Goal: Book appointment/travel/reservation

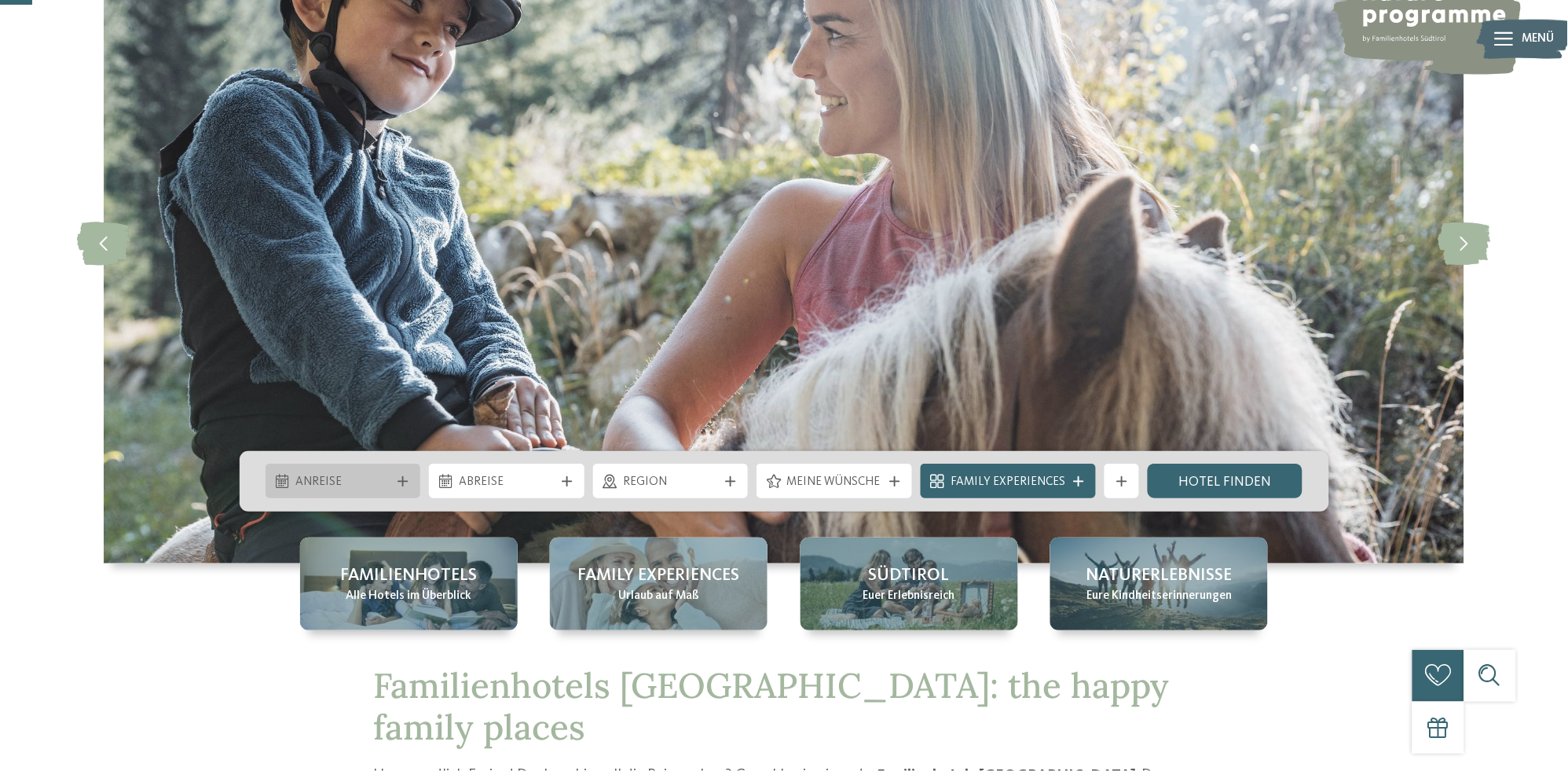
scroll to position [165, 0]
click at [389, 474] on span "Anreise" at bounding box center [343, 481] width 95 height 17
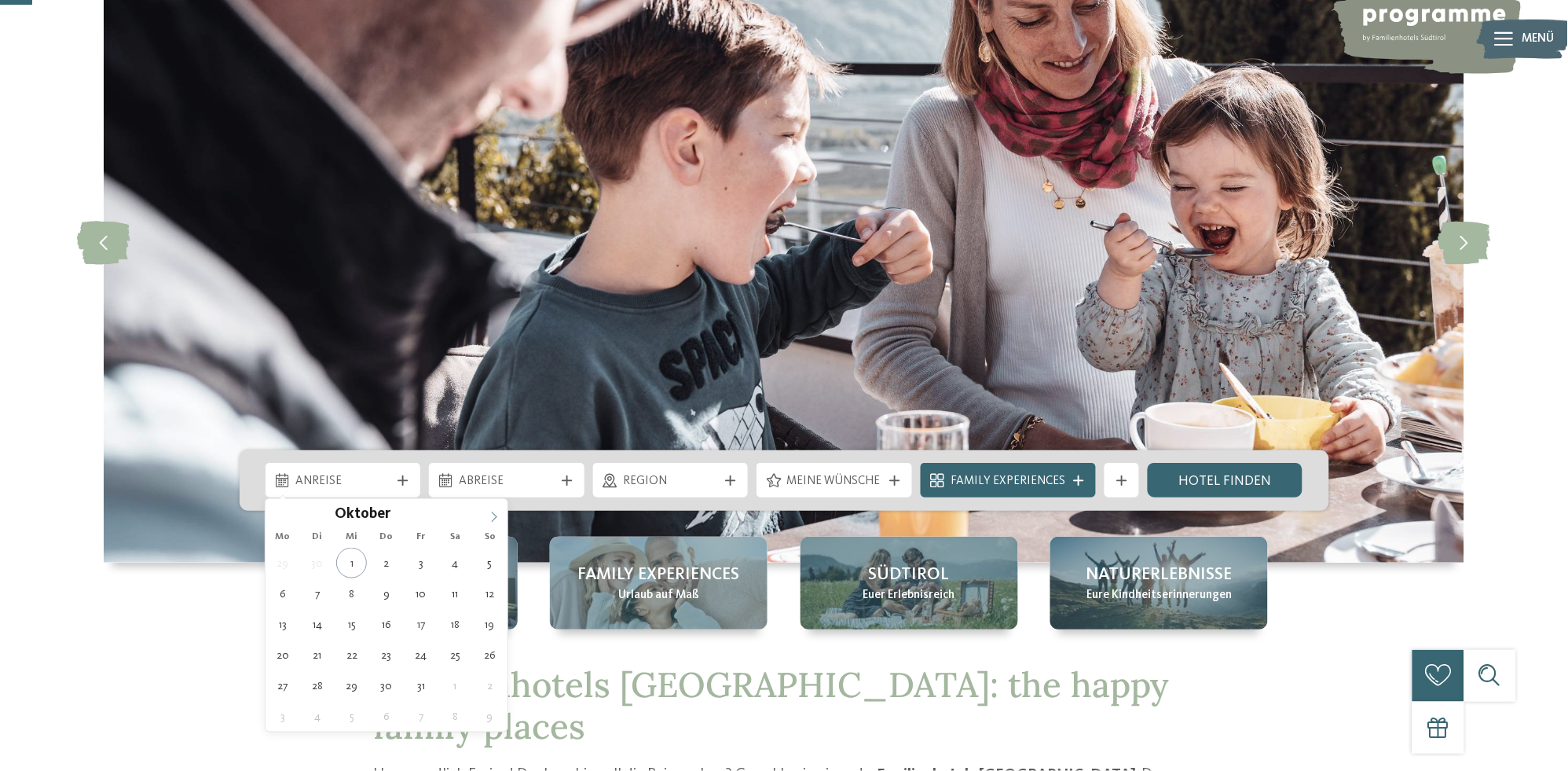
click at [497, 516] on icon at bounding box center [493, 517] width 11 height 11
type input "****"
click at [497, 516] on icon at bounding box center [493, 517] width 11 height 11
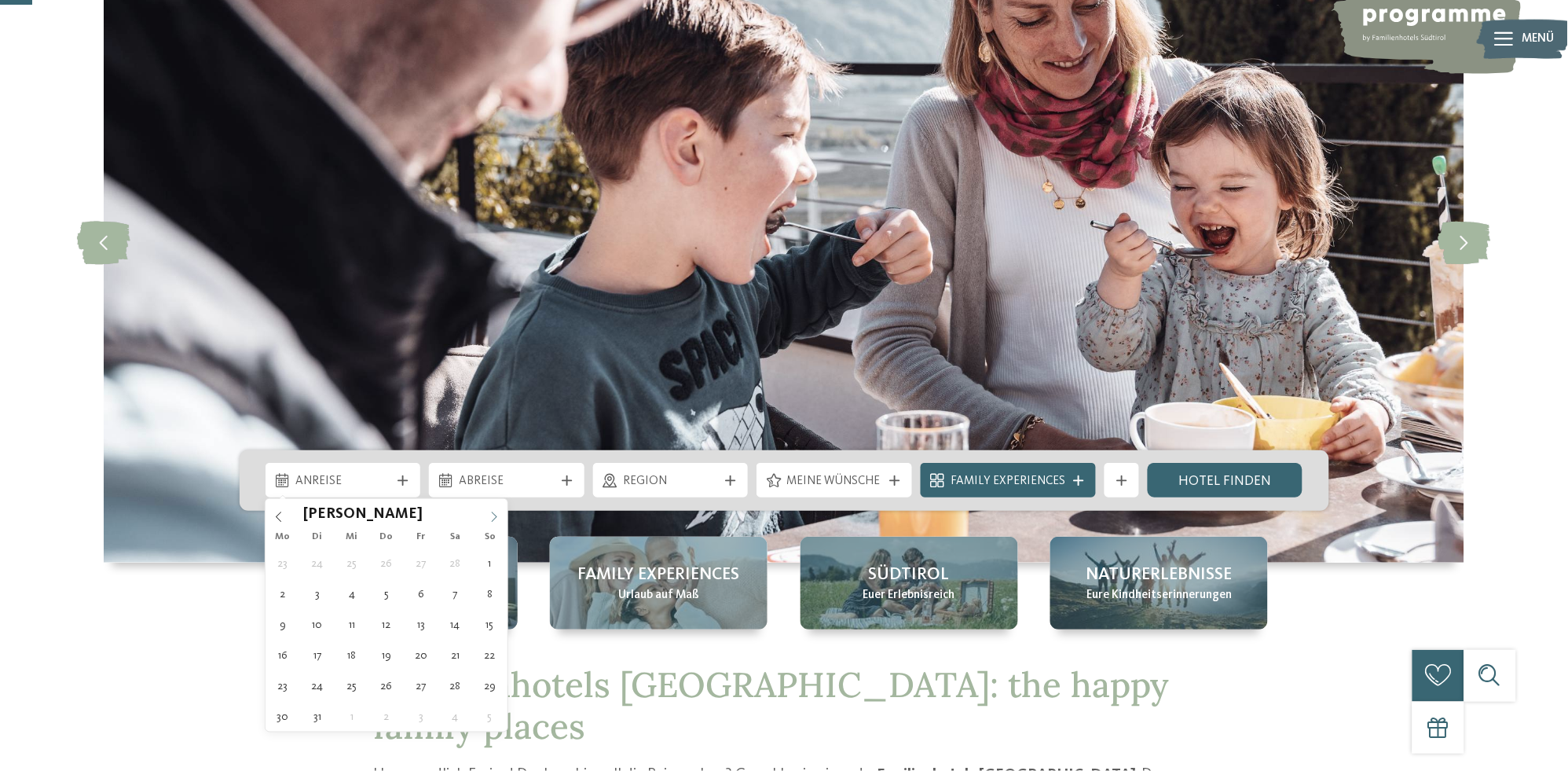
click at [497, 516] on icon at bounding box center [493, 517] width 11 height 11
click at [275, 515] on icon at bounding box center [278, 517] width 11 height 11
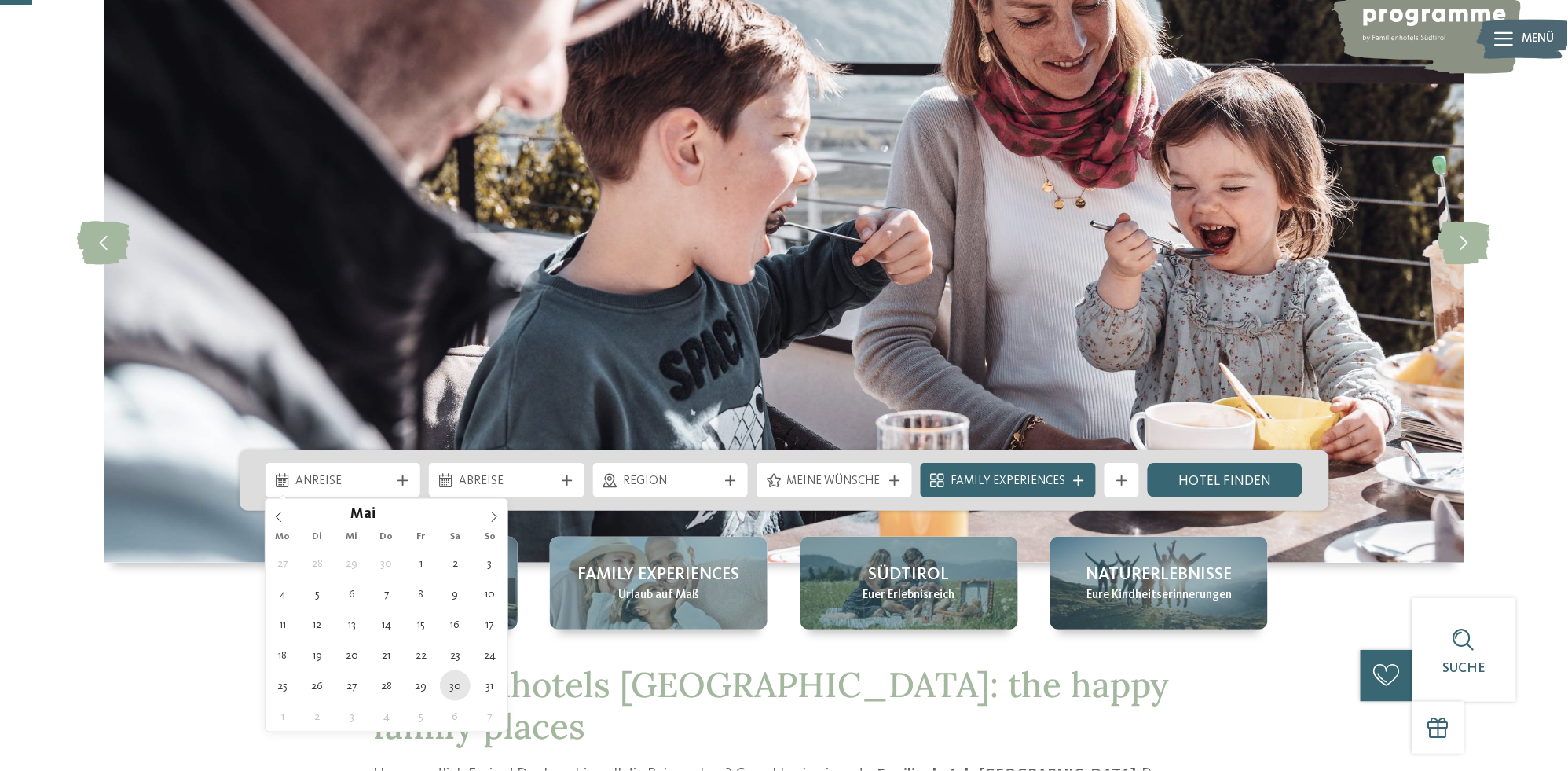
type div "[DATE]"
type input "****"
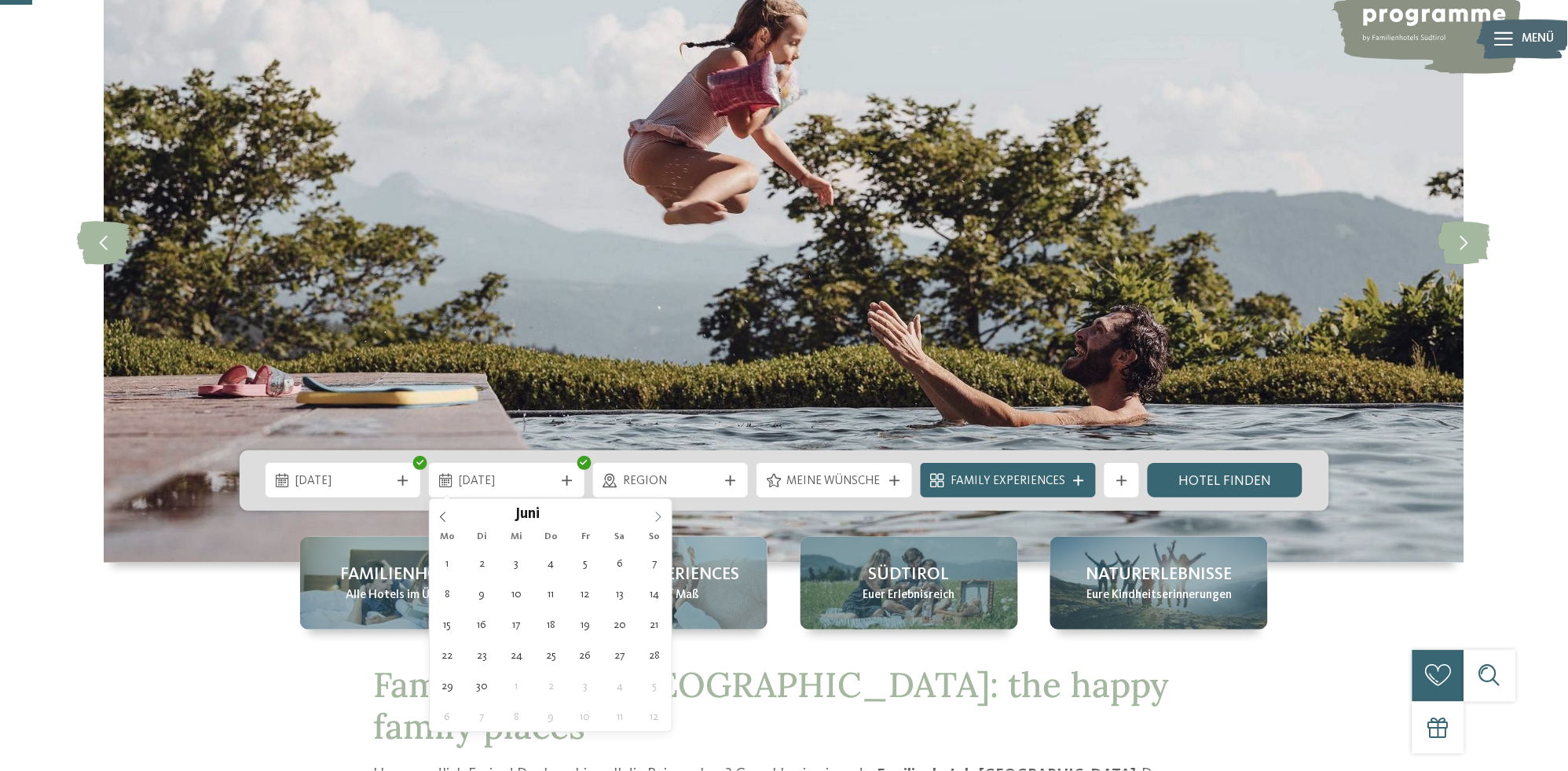
click at [664, 516] on icon at bounding box center [658, 517] width 11 height 11
type div "[DATE]"
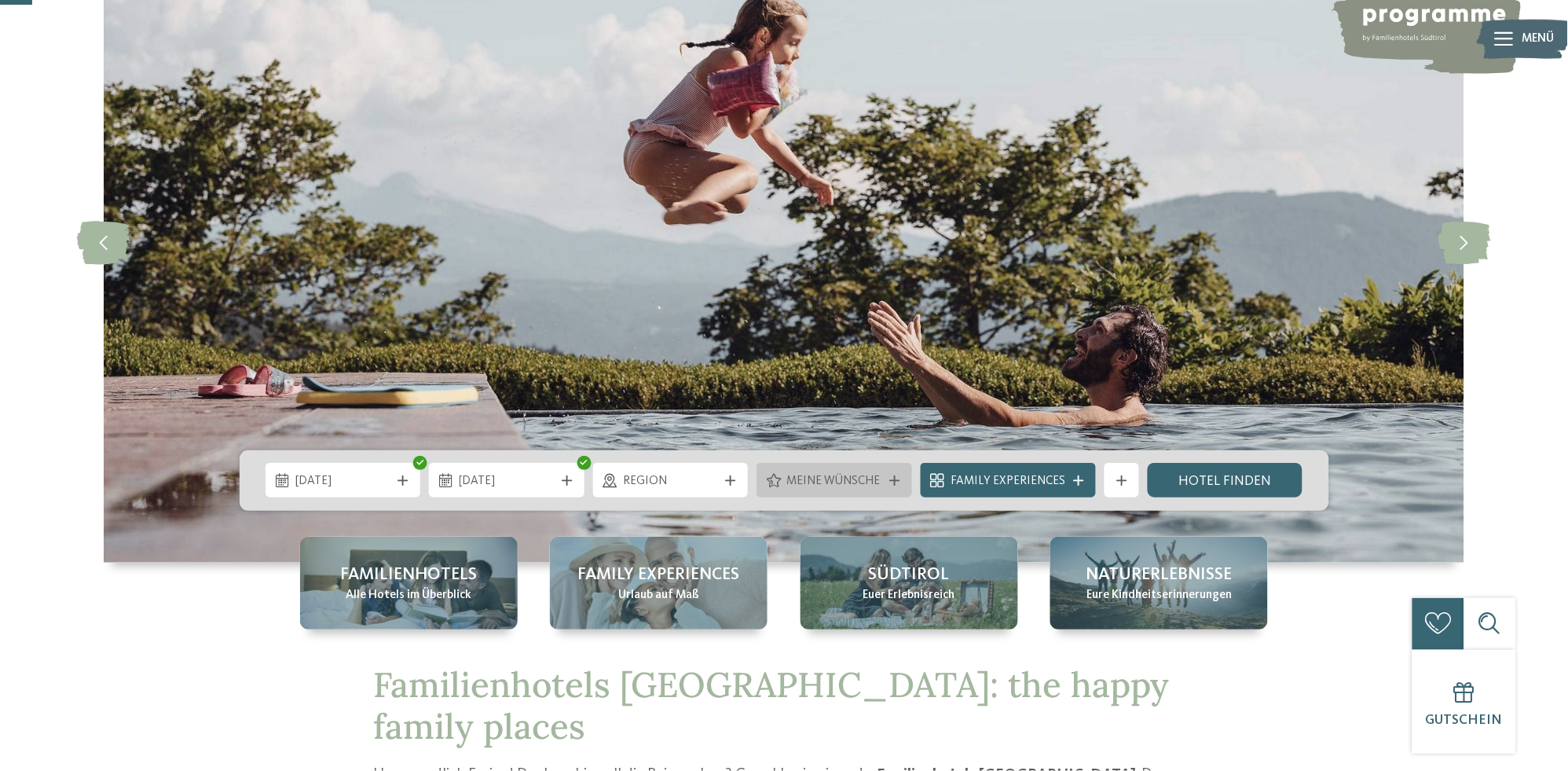
click at [828, 478] on span "Meine Wünsche" at bounding box center [835, 481] width 95 height 17
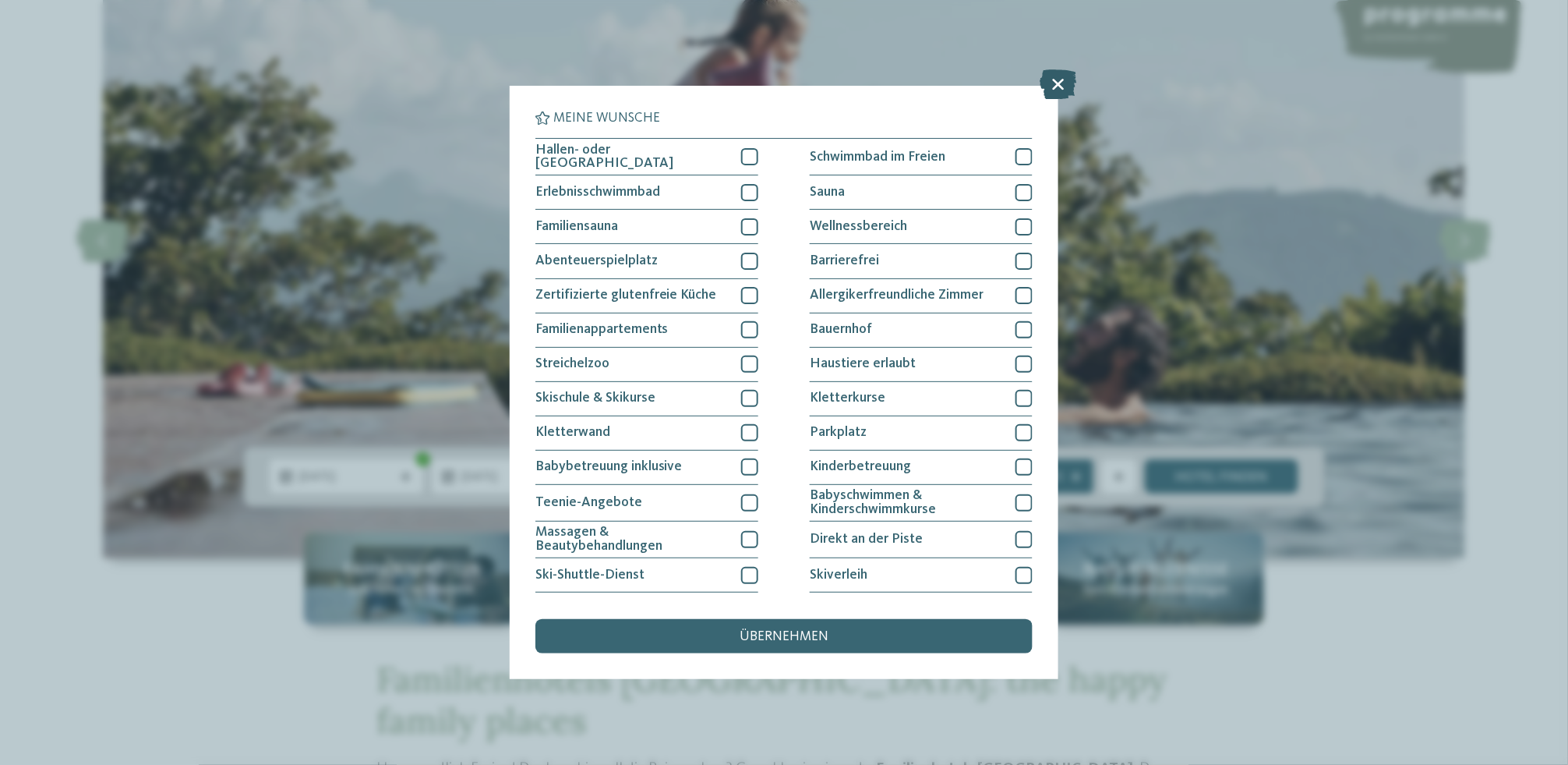
click at [1060, 76] on icon at bounding box center [1059, 84] width 36 height 30
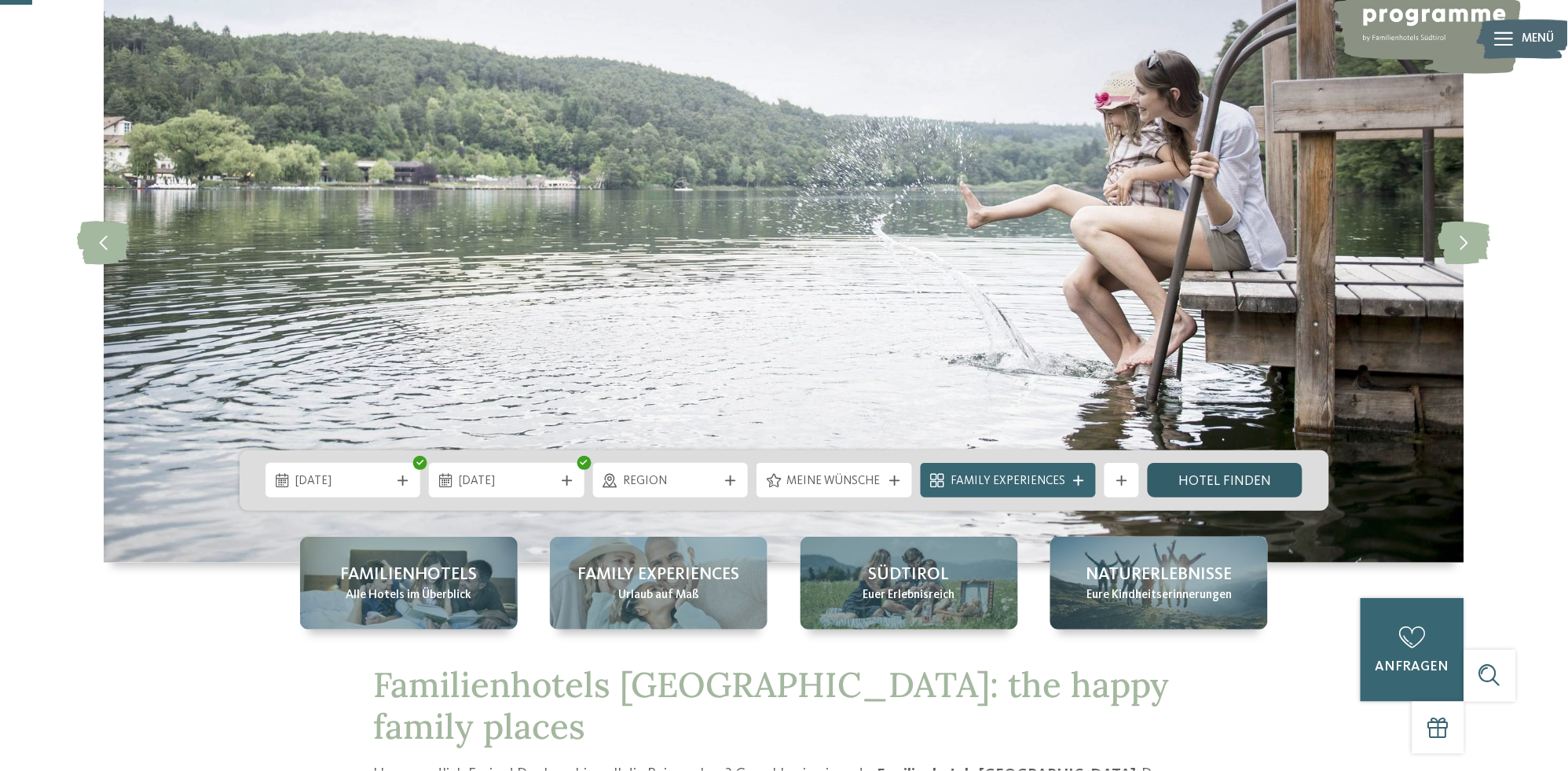
click at [1237, 477] on link "Hotel finden" at bounding box center [1225, 480] width 155 height 35
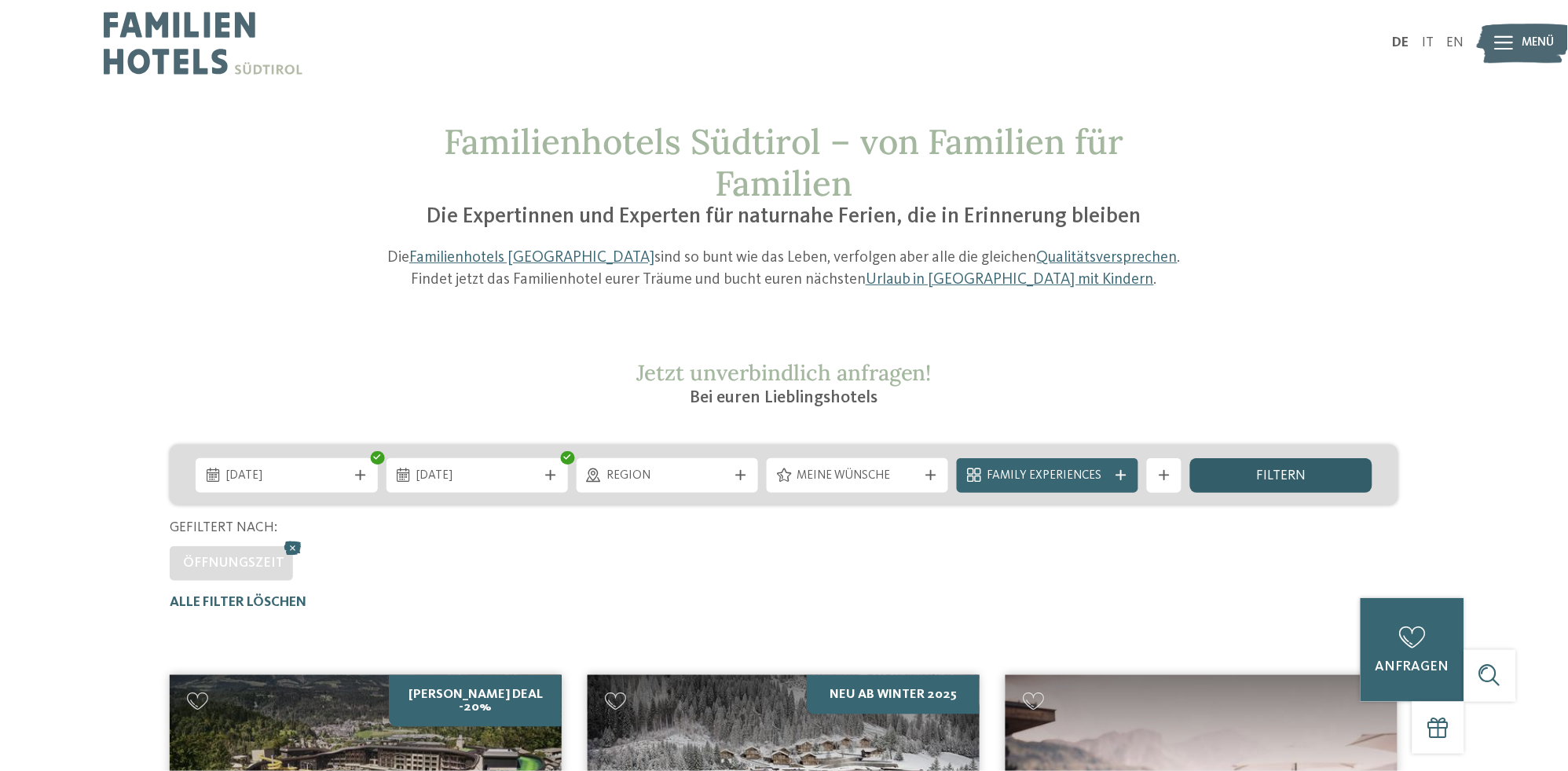
click at [1258, 479] on span "filtern" at bounding box center [1281, 476] width 50 height 14
click at [625, 476] on span "Region" at bounding box center [667, 476] width 121 height 17
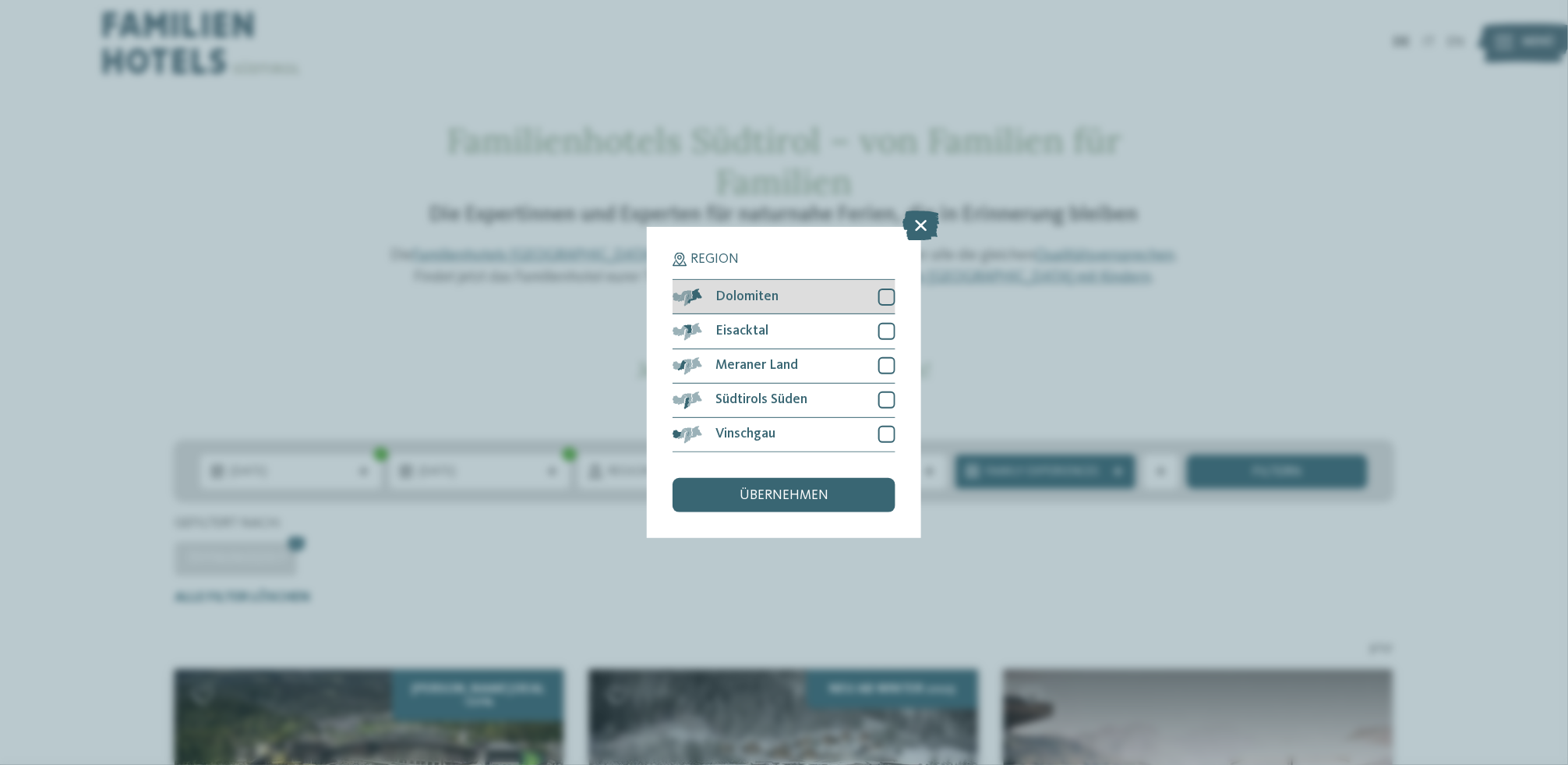
click at [812, 302] on div "Dolomiten" at bounding box center [784, 298] width 223 height 35
click at [804, 505] on div "übernehmen" at bounding box center [784, 495] width 223 height 35
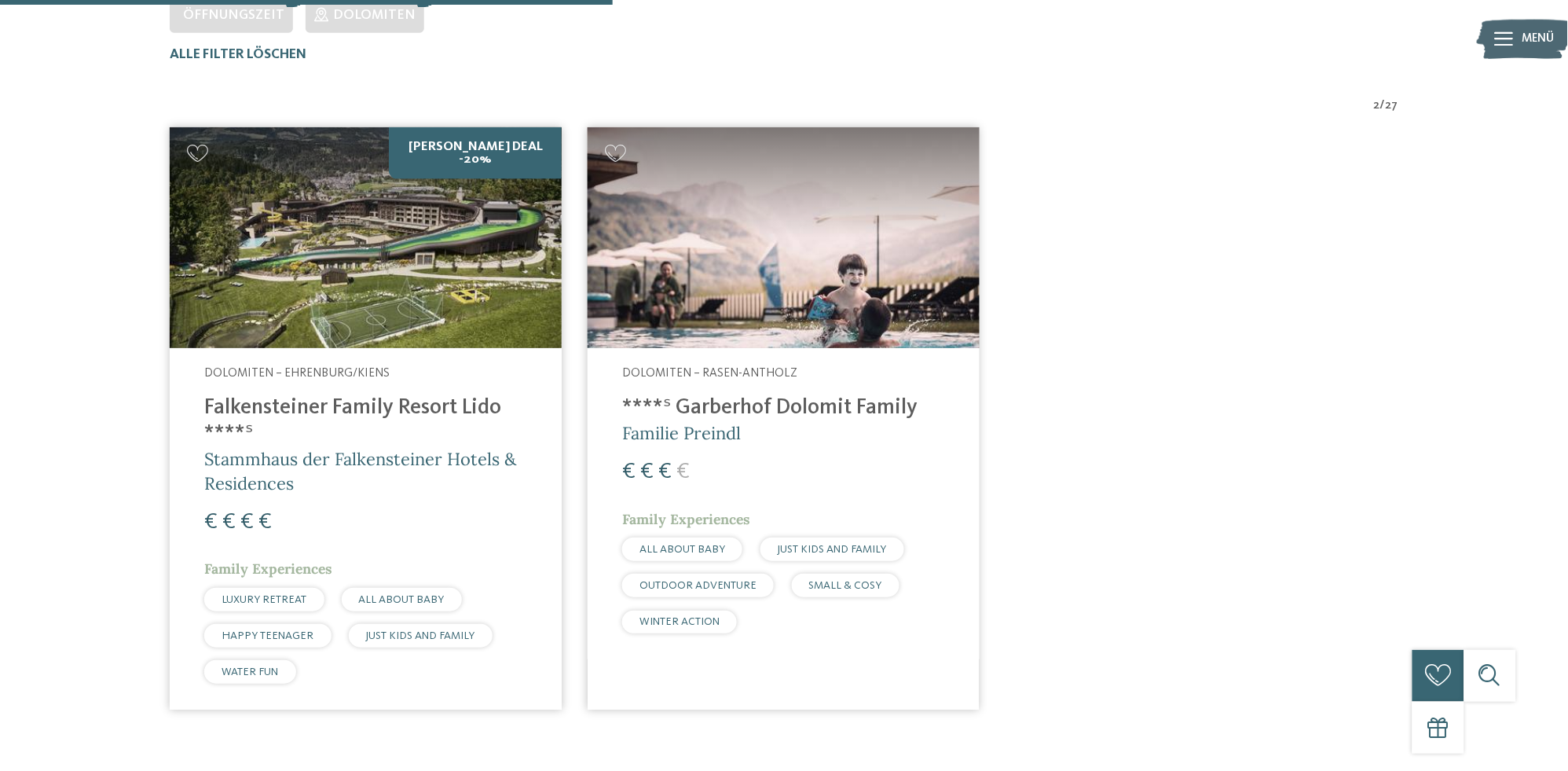
scroll to position [575, 0]
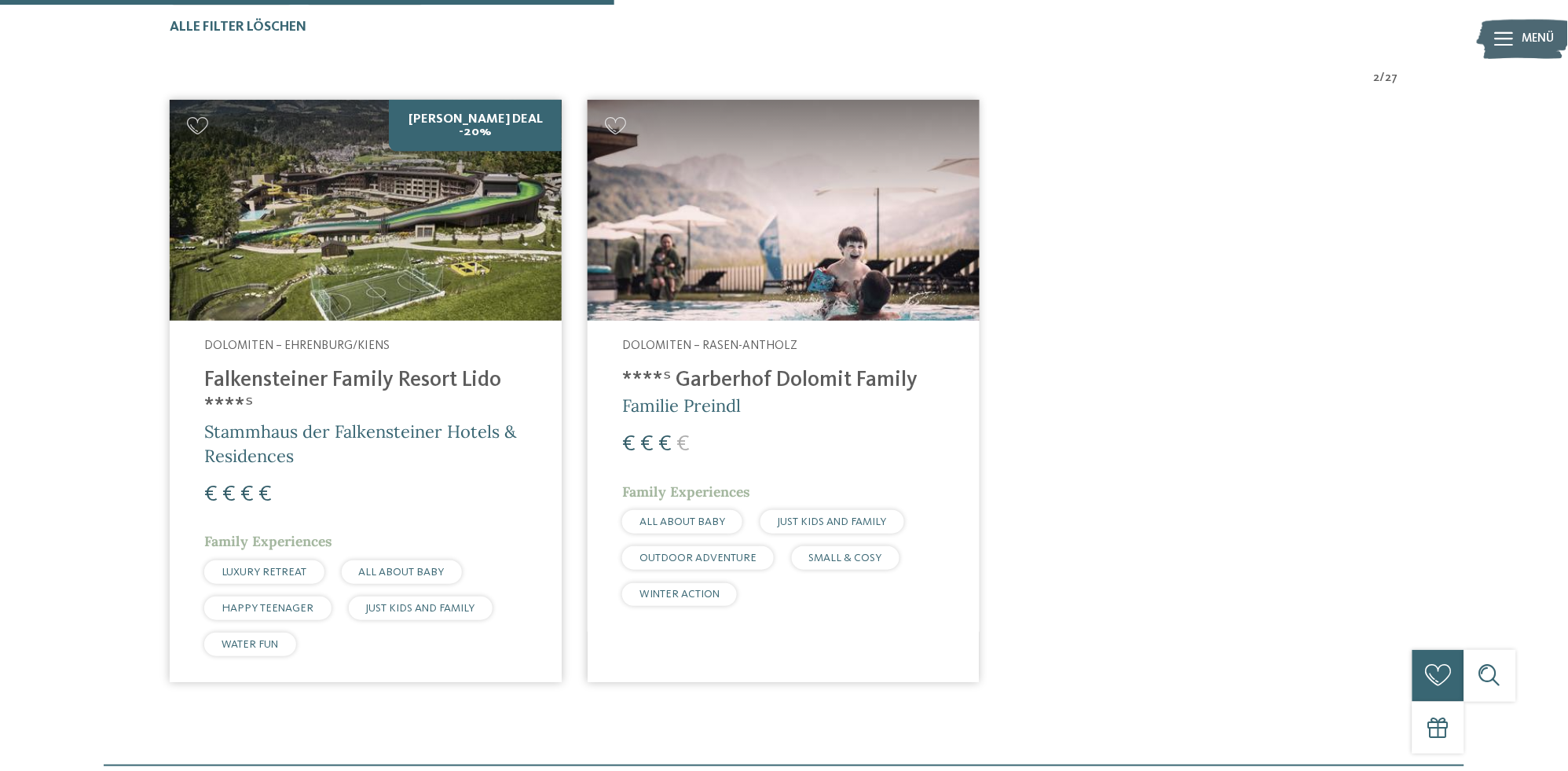
click at [459, 277] on img at bounding box center [365, 210] width 392 height 221
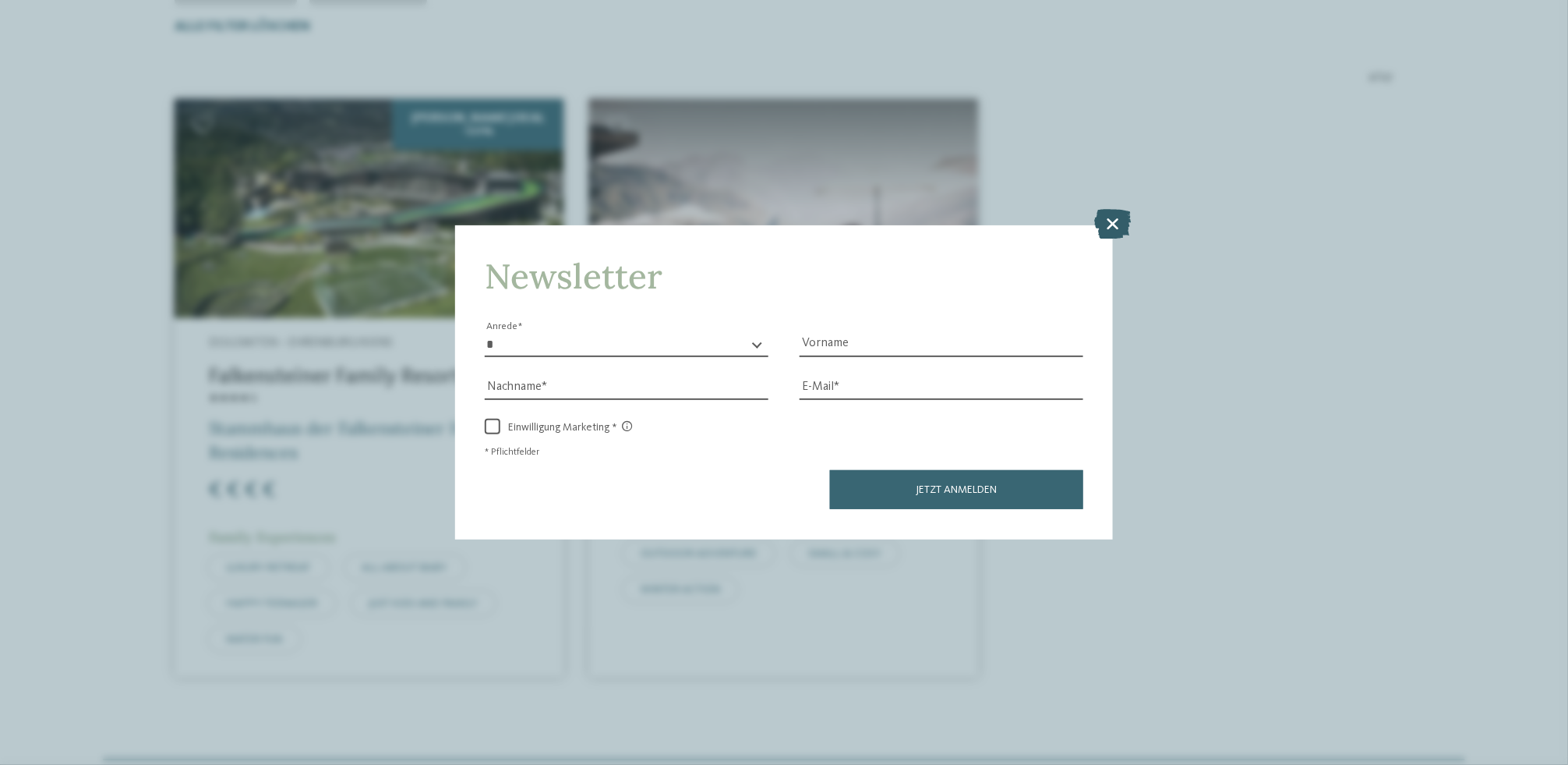
click at [1120, 221] on icon at bounding box center [1113, 224] width 36 height 30
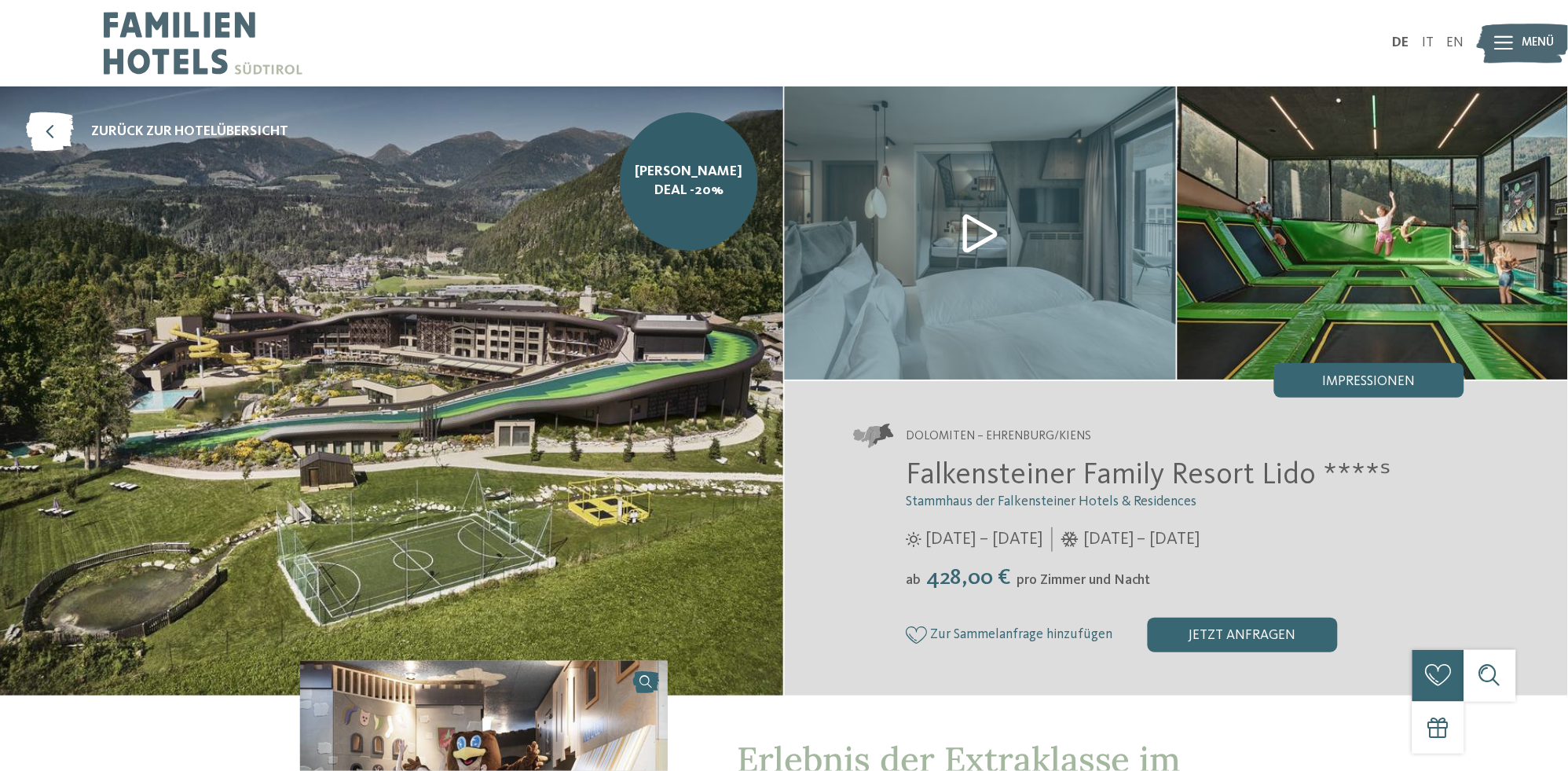
click at [618, 354] on img at bounding box center [391, 390] width 783 height 609
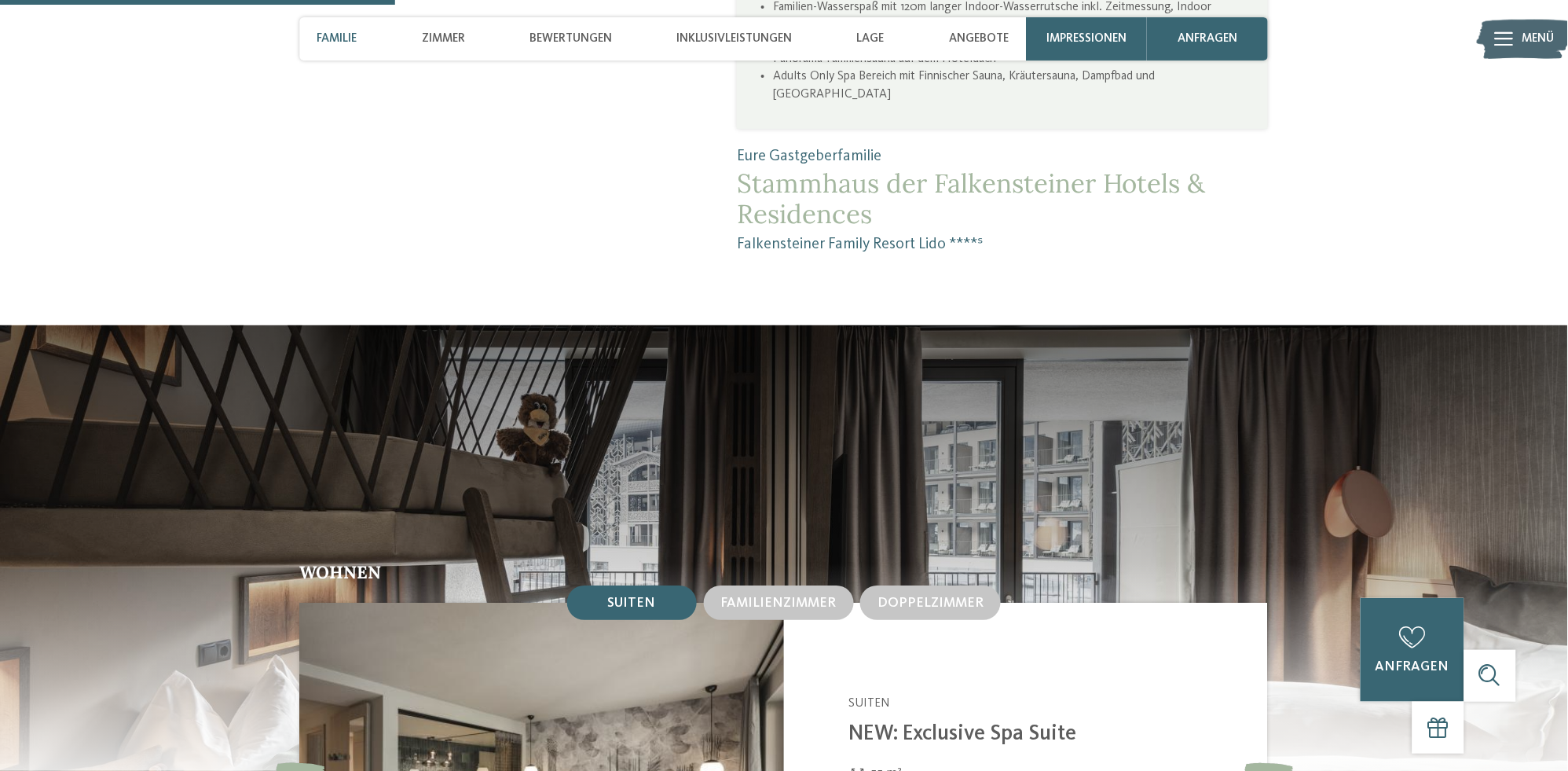
scroll to position [661, 0]
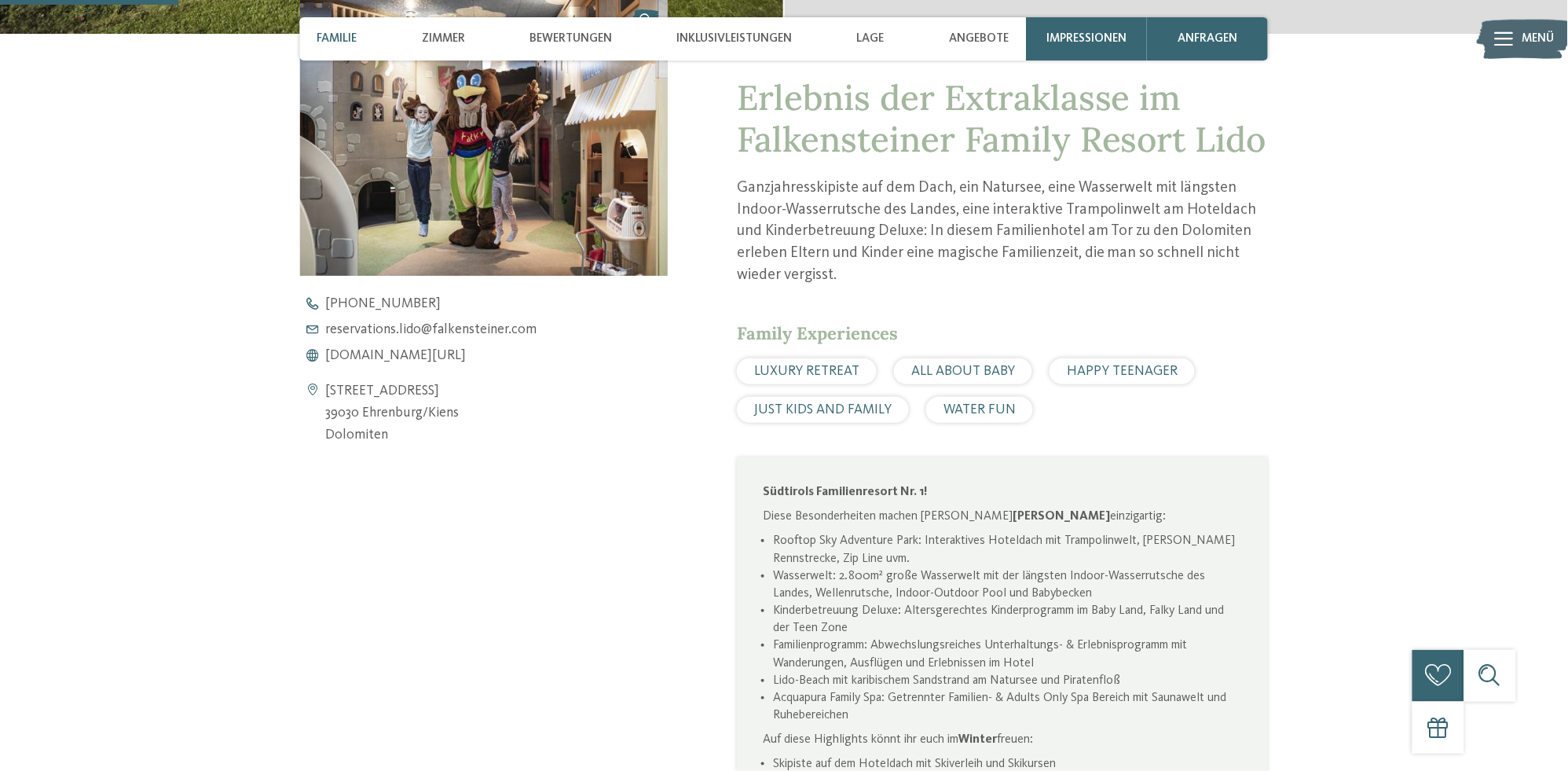
click at [337, 40] on span "Familie" at bounding box center [337, 38] width 40 height 14
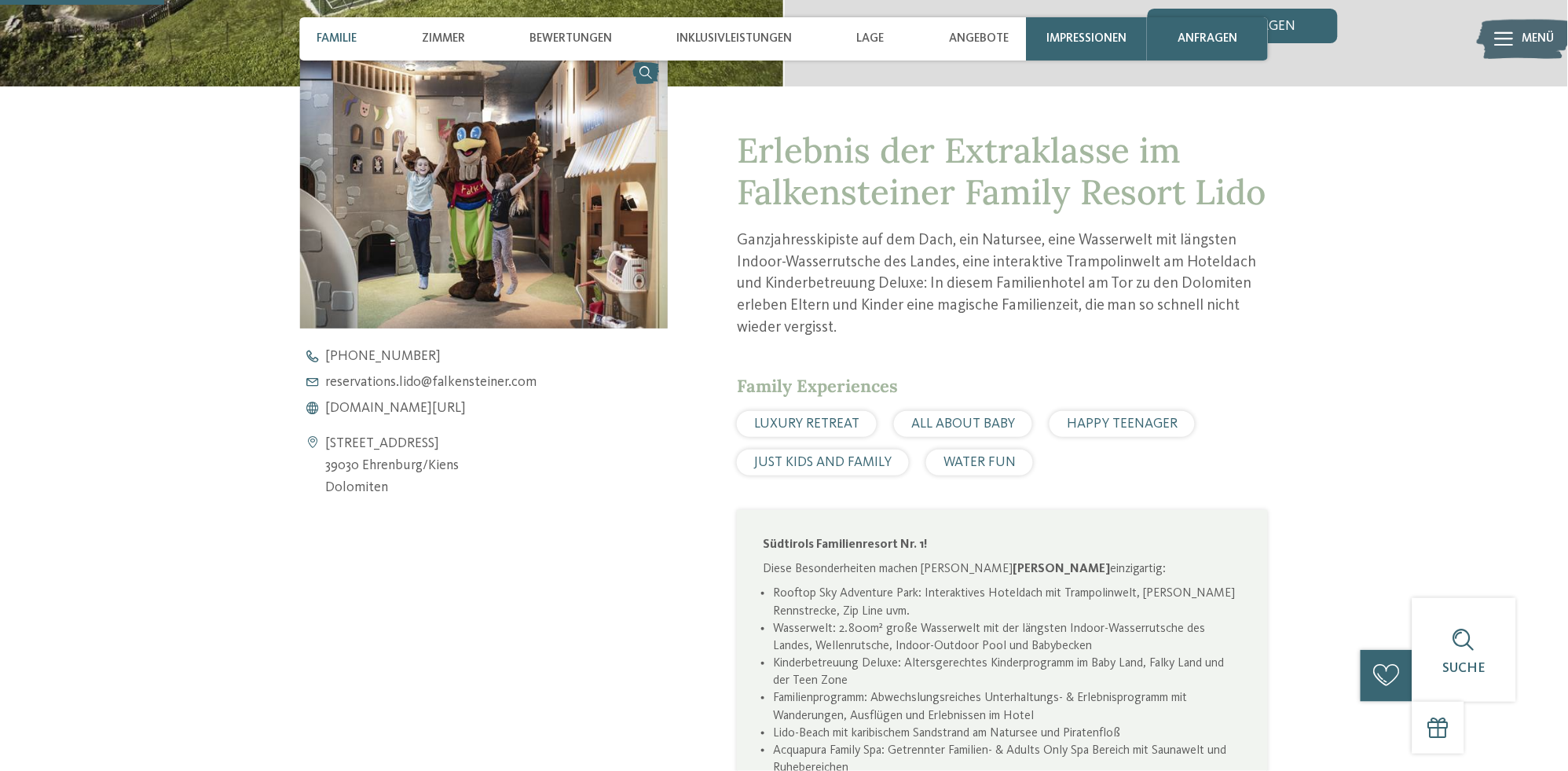
click at [354, 37] on span "Familie" at bounding box center [337, 38] width 40 height 14
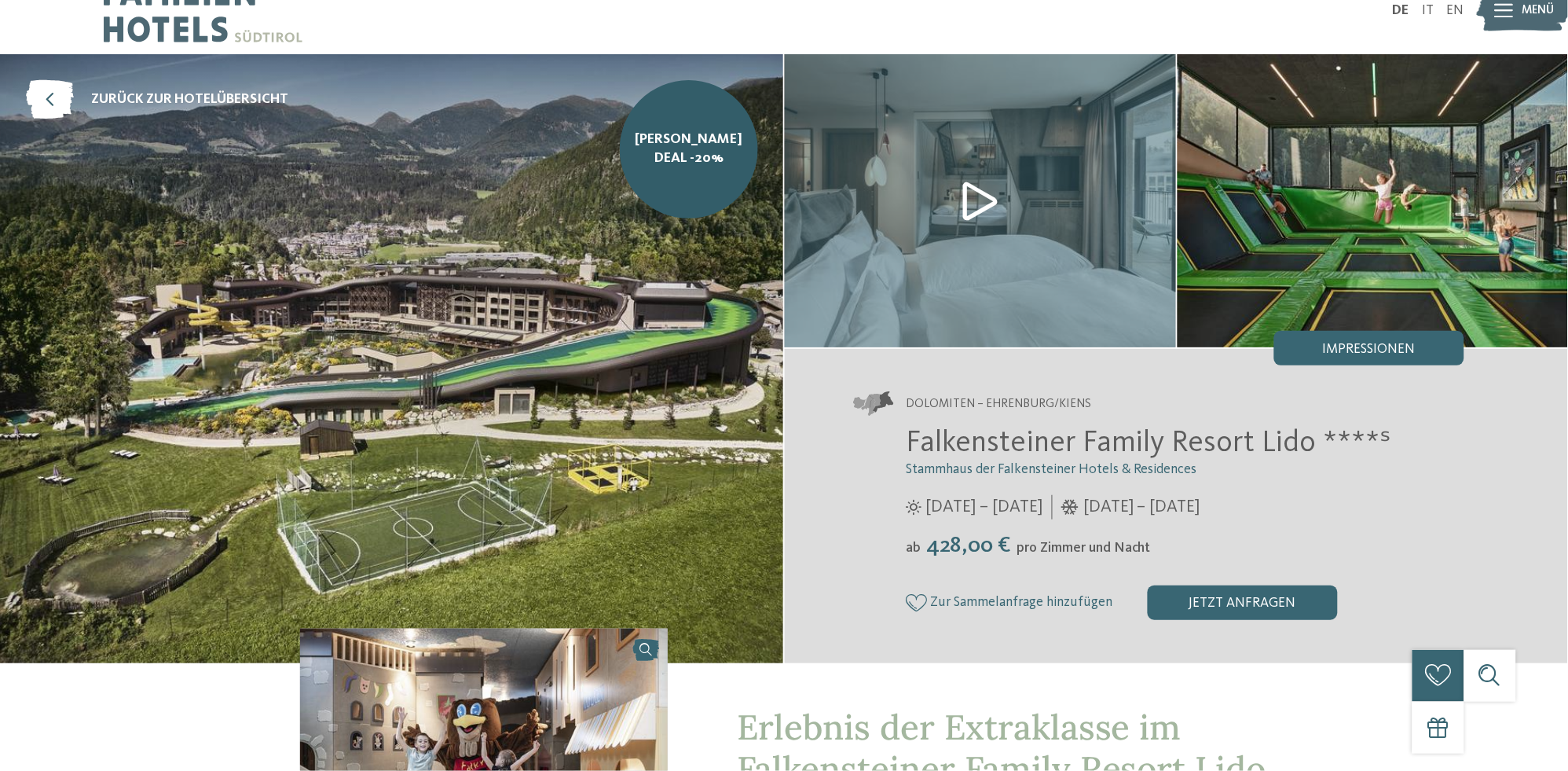
scroll to position [0, 0]
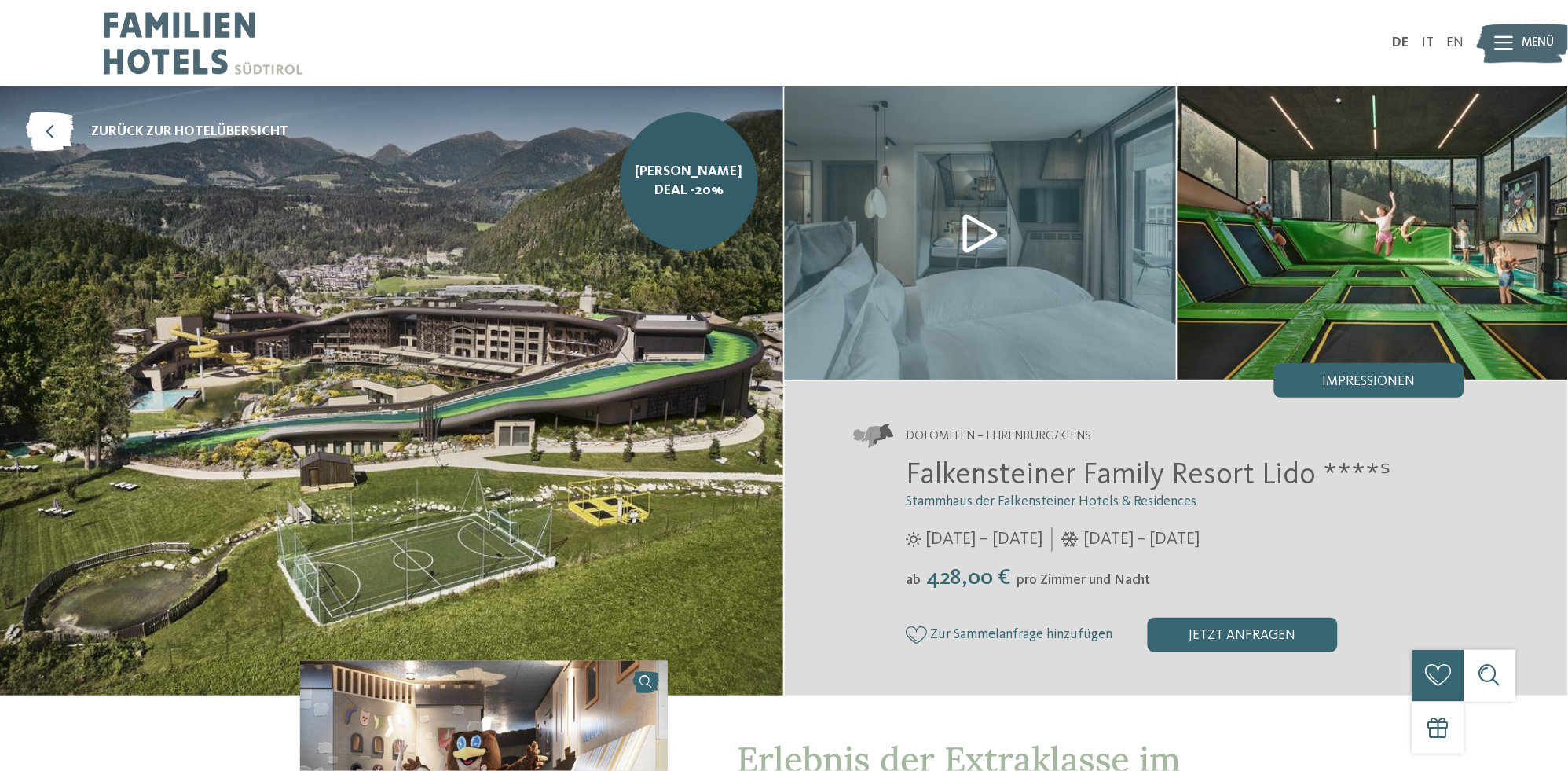
click at [973, 240] on img at bounding box center [980, 233] width 391 height 293
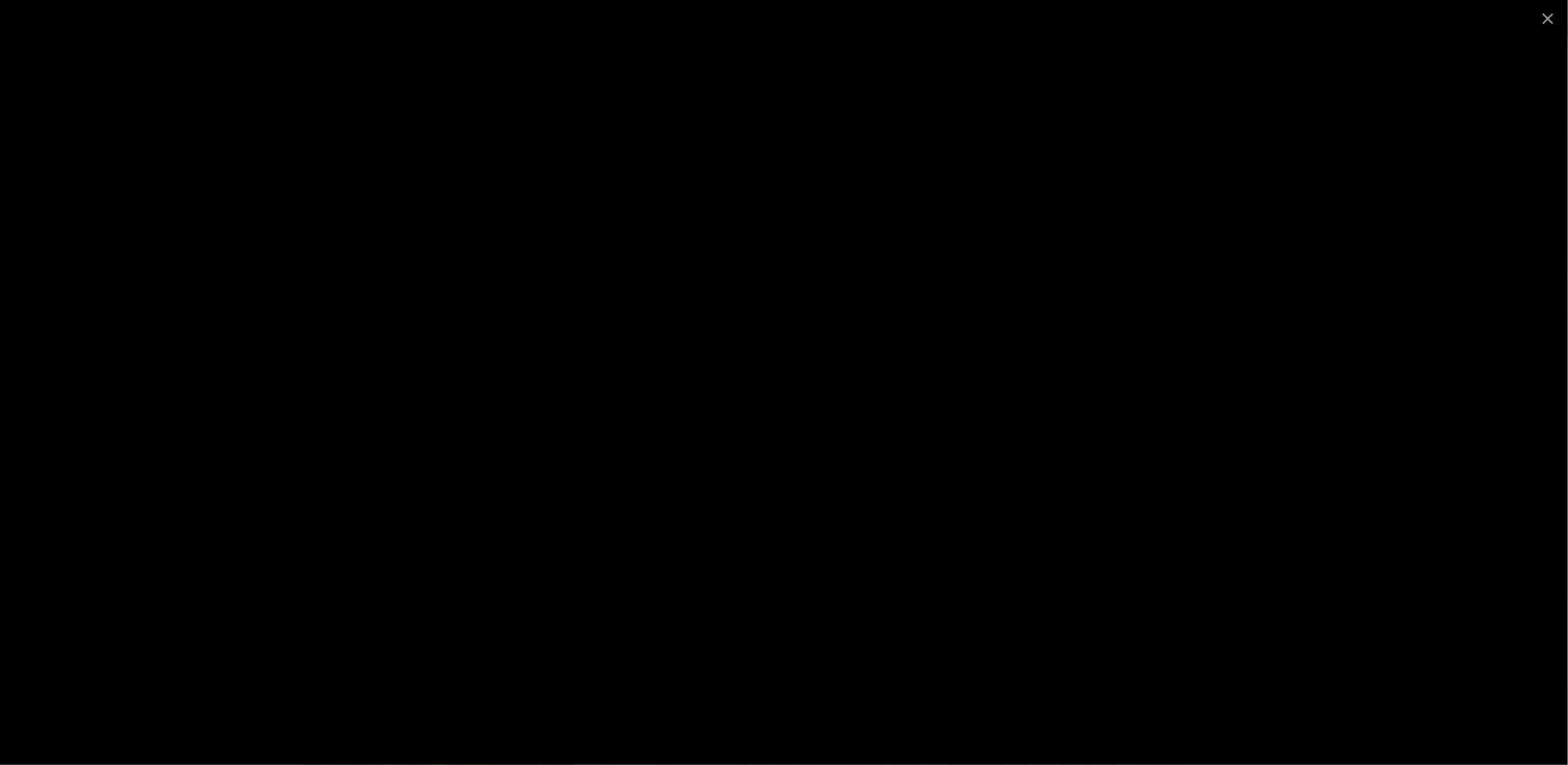
click at [1201, 274] on div at bounding box center [784, 382] width 1568 height 765
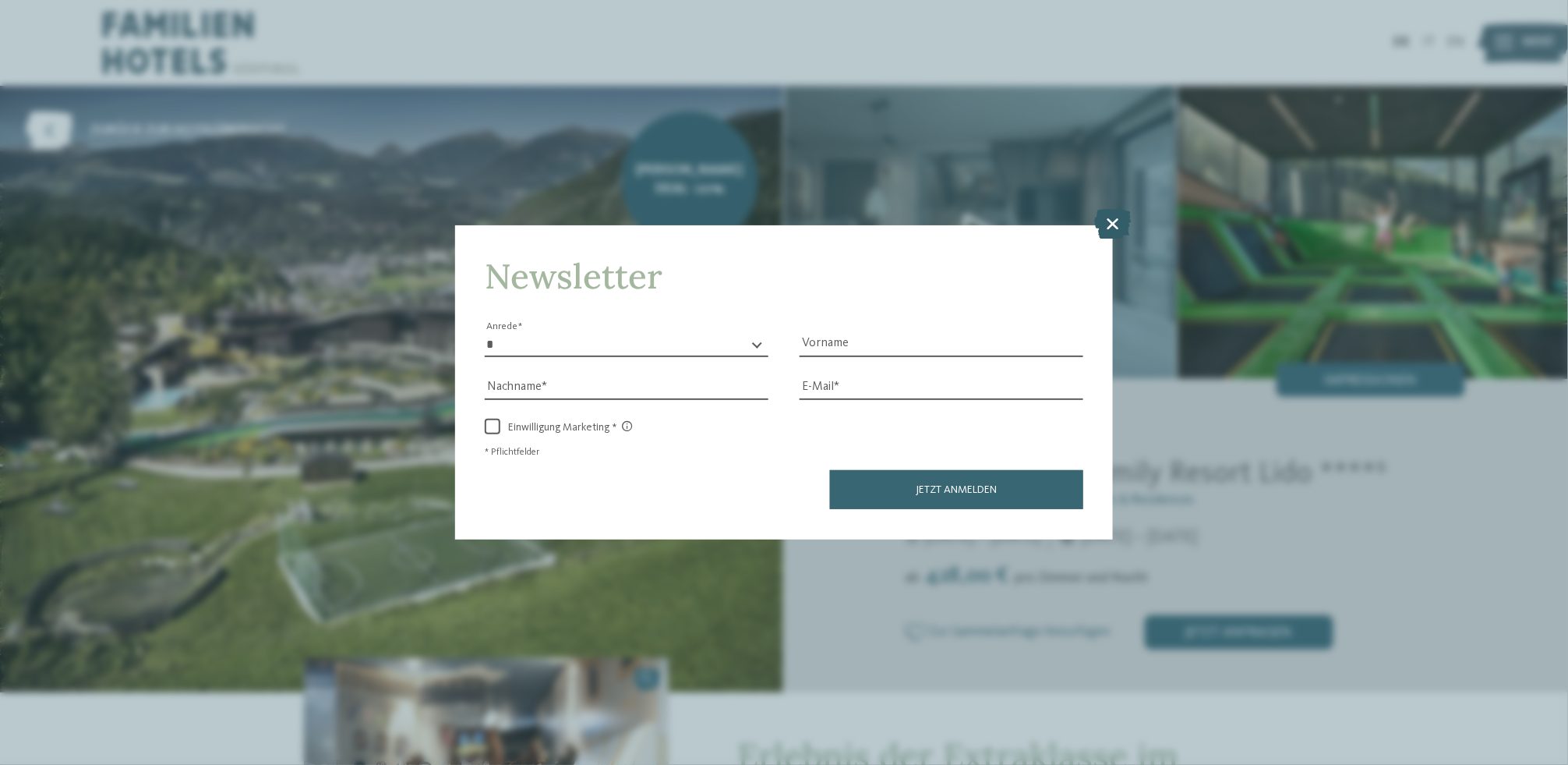
click at [1112, 223] on icon at bounding box center [1113, 224] width 36 height 30
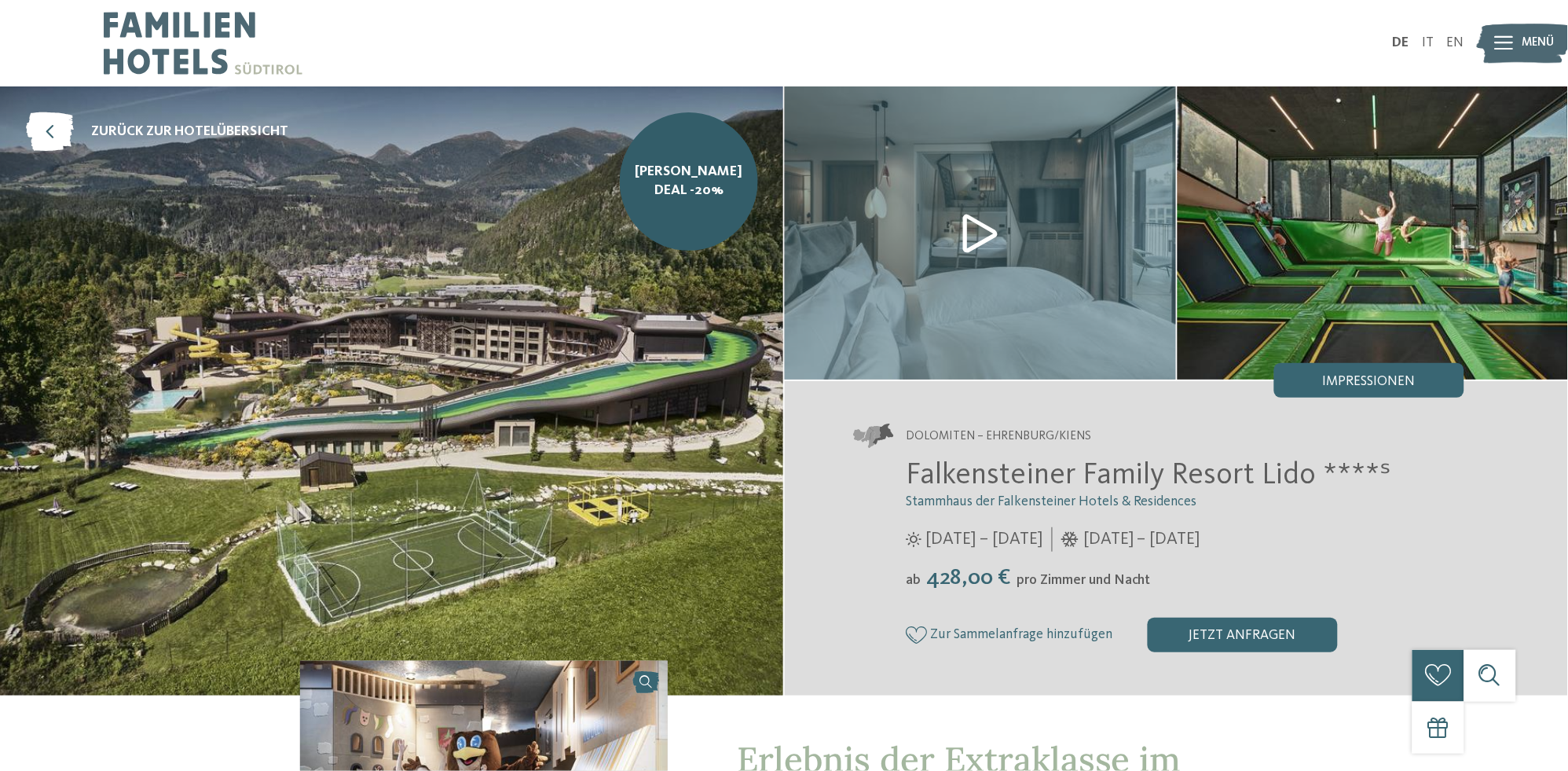
click at [1417, 248] on img at bounding box center [1373, 233] width 391 height 293
click at [1378, 377] on span "Impressionen" at bounding box center [1370, 381] width 93 height 14
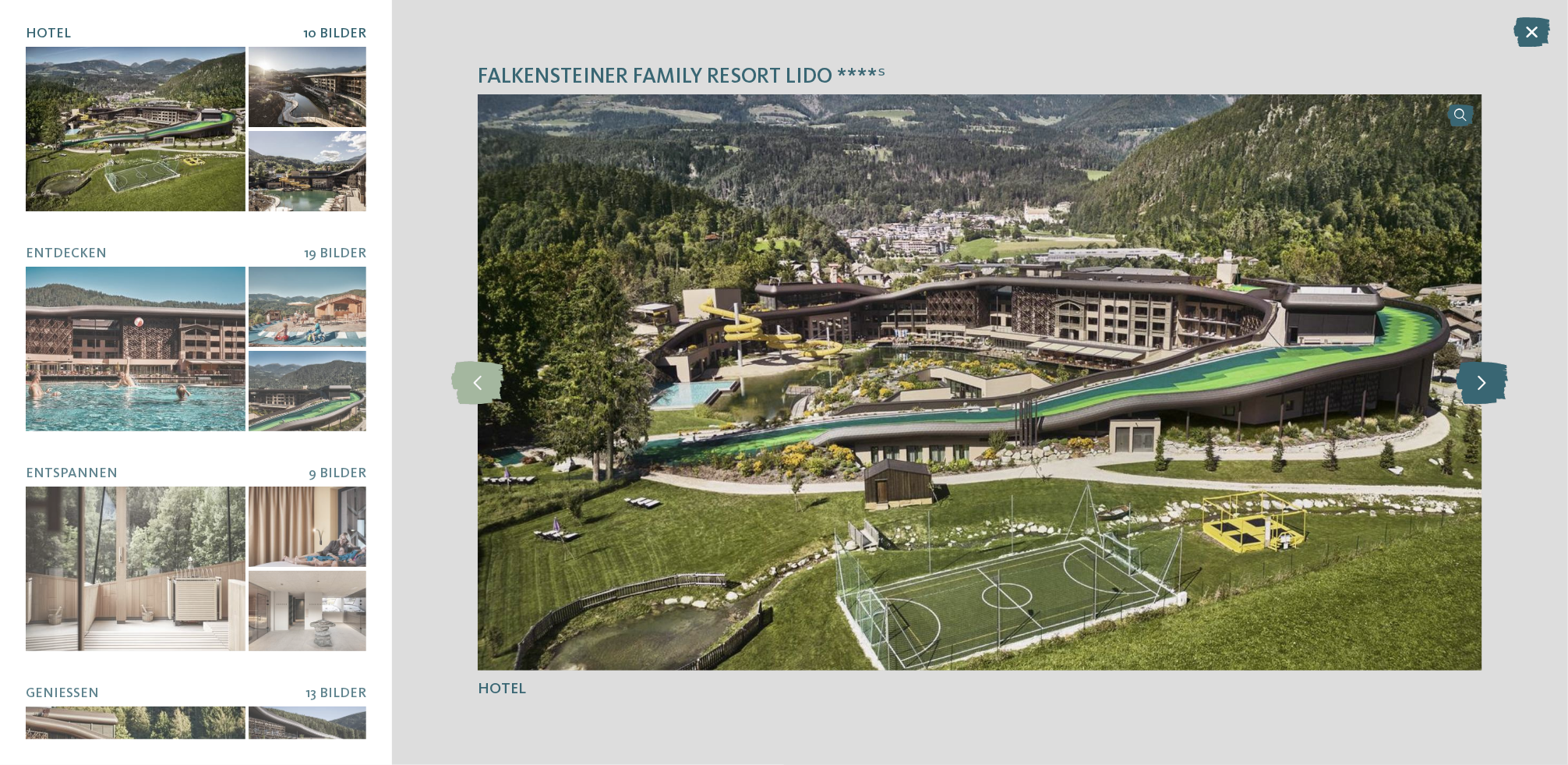
click at [1493, 397] on icon at bounding box center [1481, 382] width 52 height 43
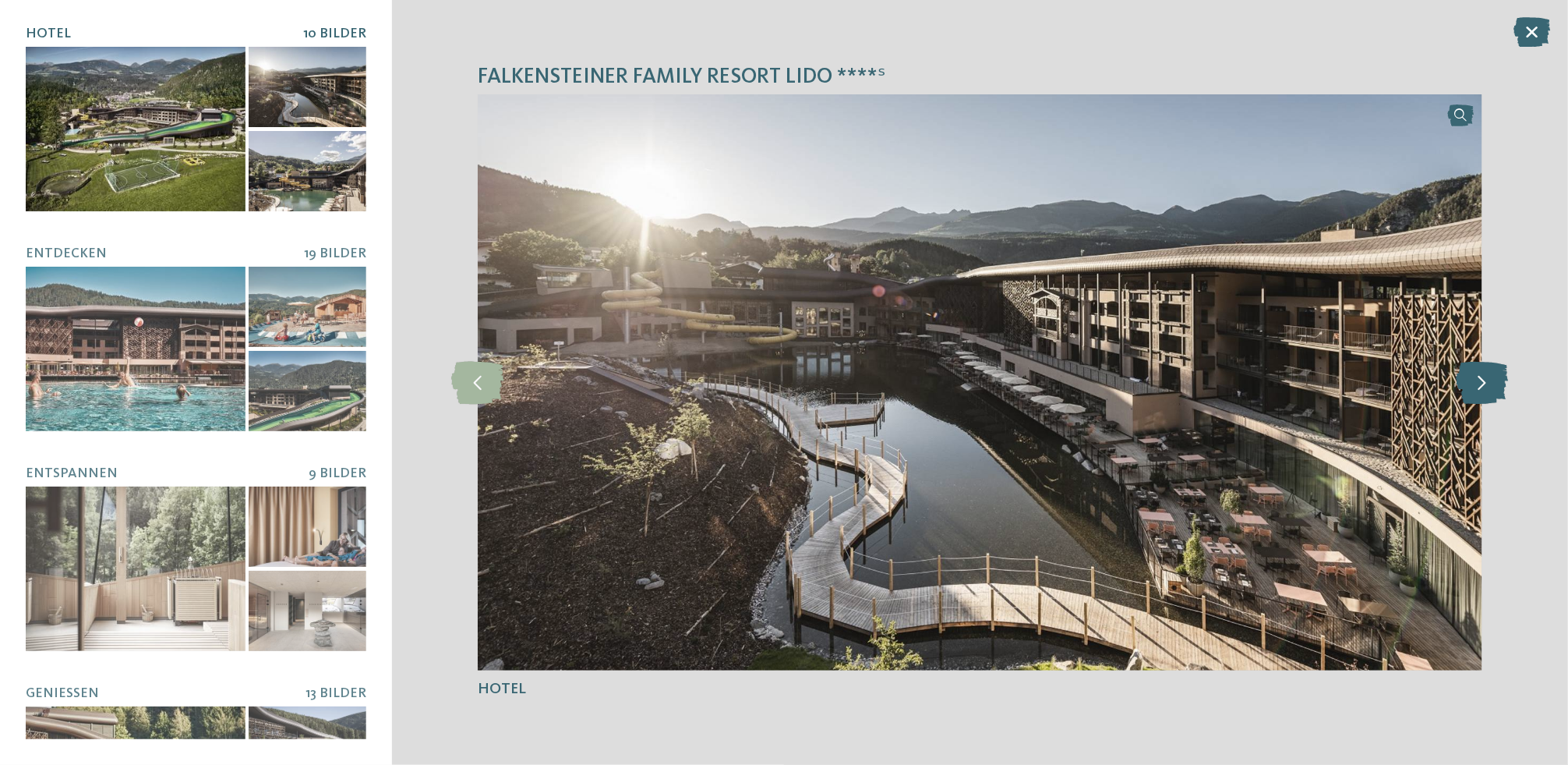
click at [1493, 397] on icon at bounding box center [1481, 382] width 52 height 43
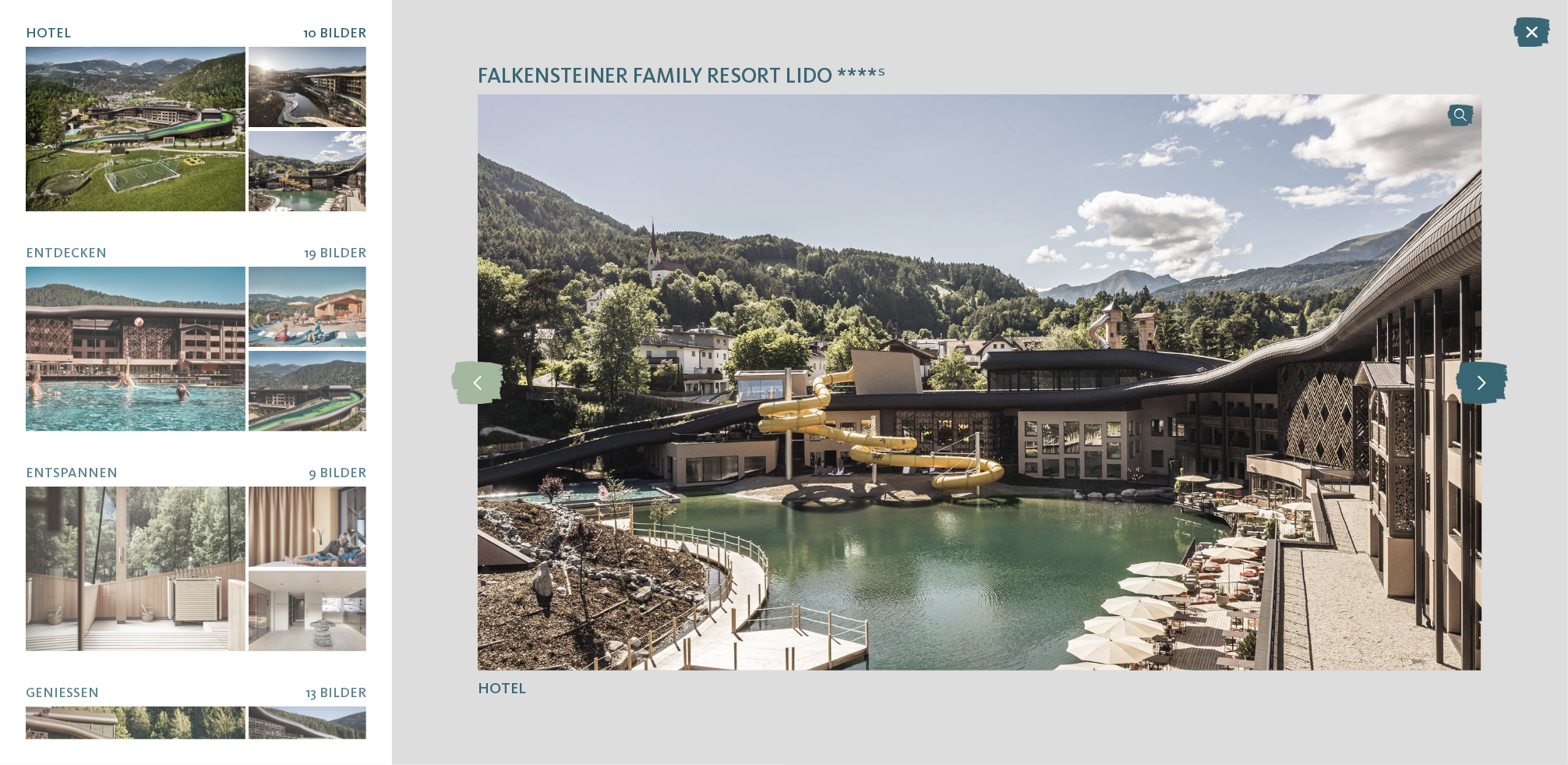
click at [1493, 397] on icon at bounding box center [1481, 382] width 52 height 43
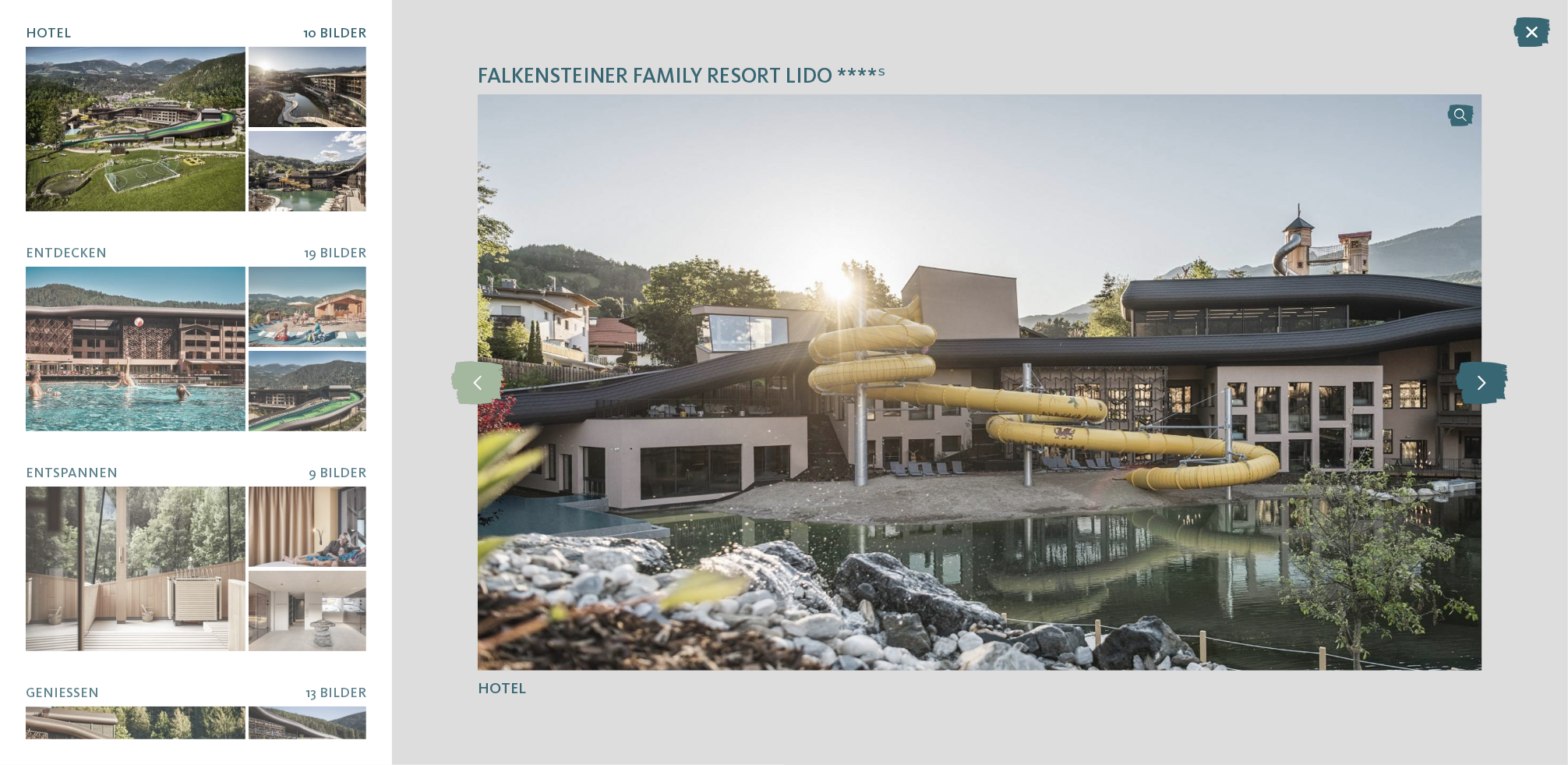
click at [1493, 397] on icon at bounding box center [1481, 382] width 52 height 43
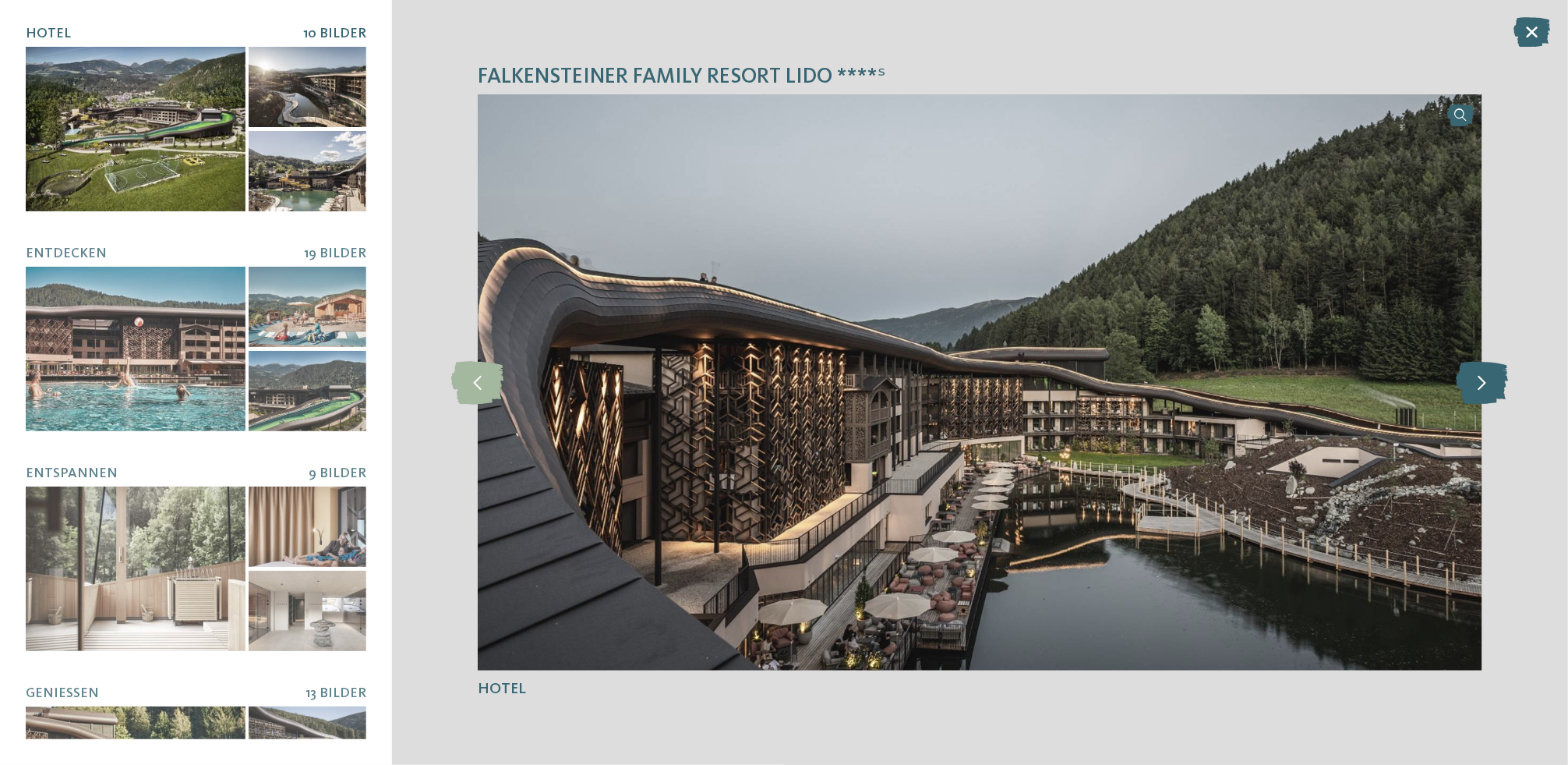
click at [1493, 397] on icon at bounding box center [1481, 382] width 52 height 43
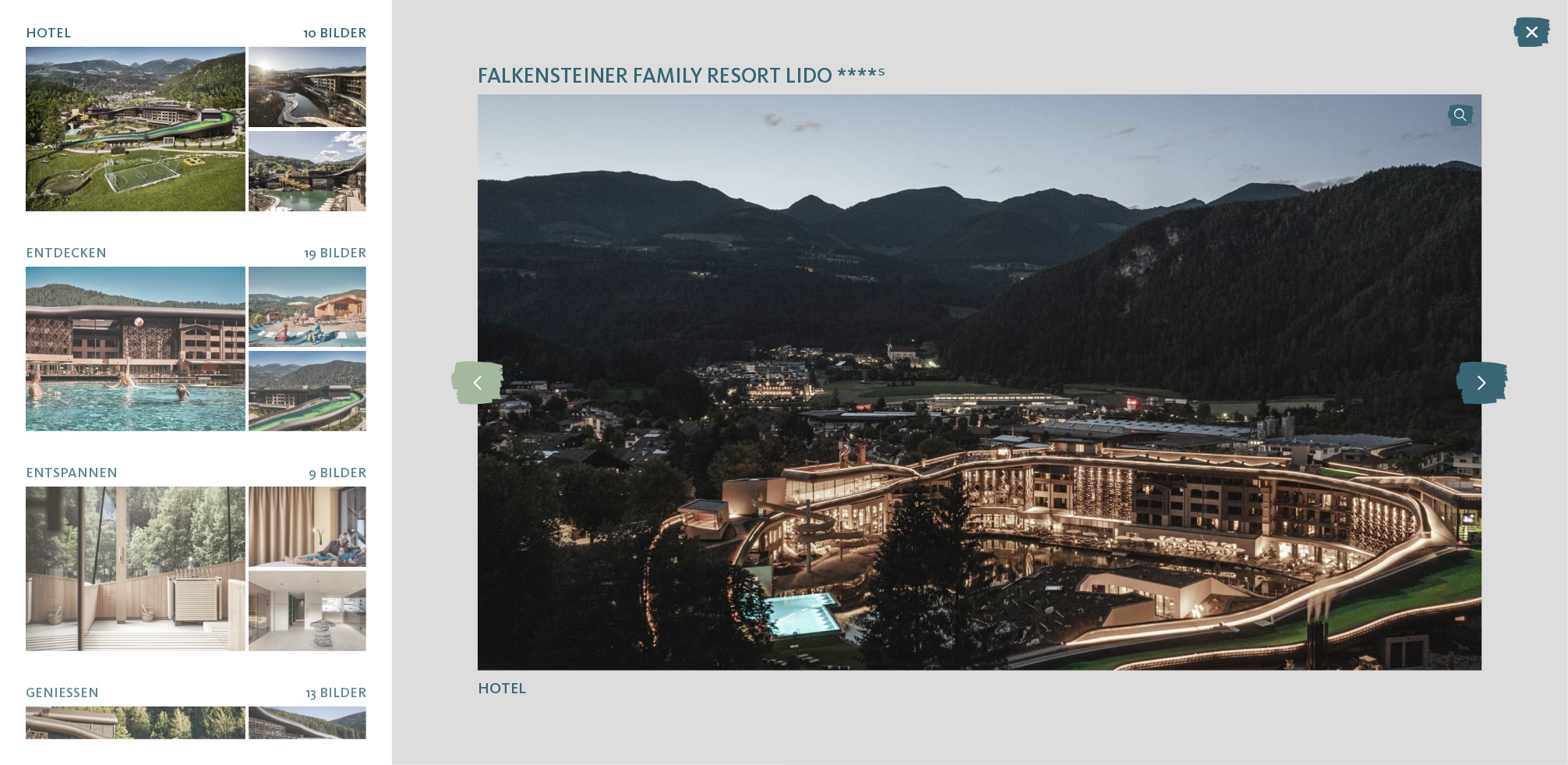
click at [1493, 397] on icon at bounding box center [1481, 382] width 52 height 43
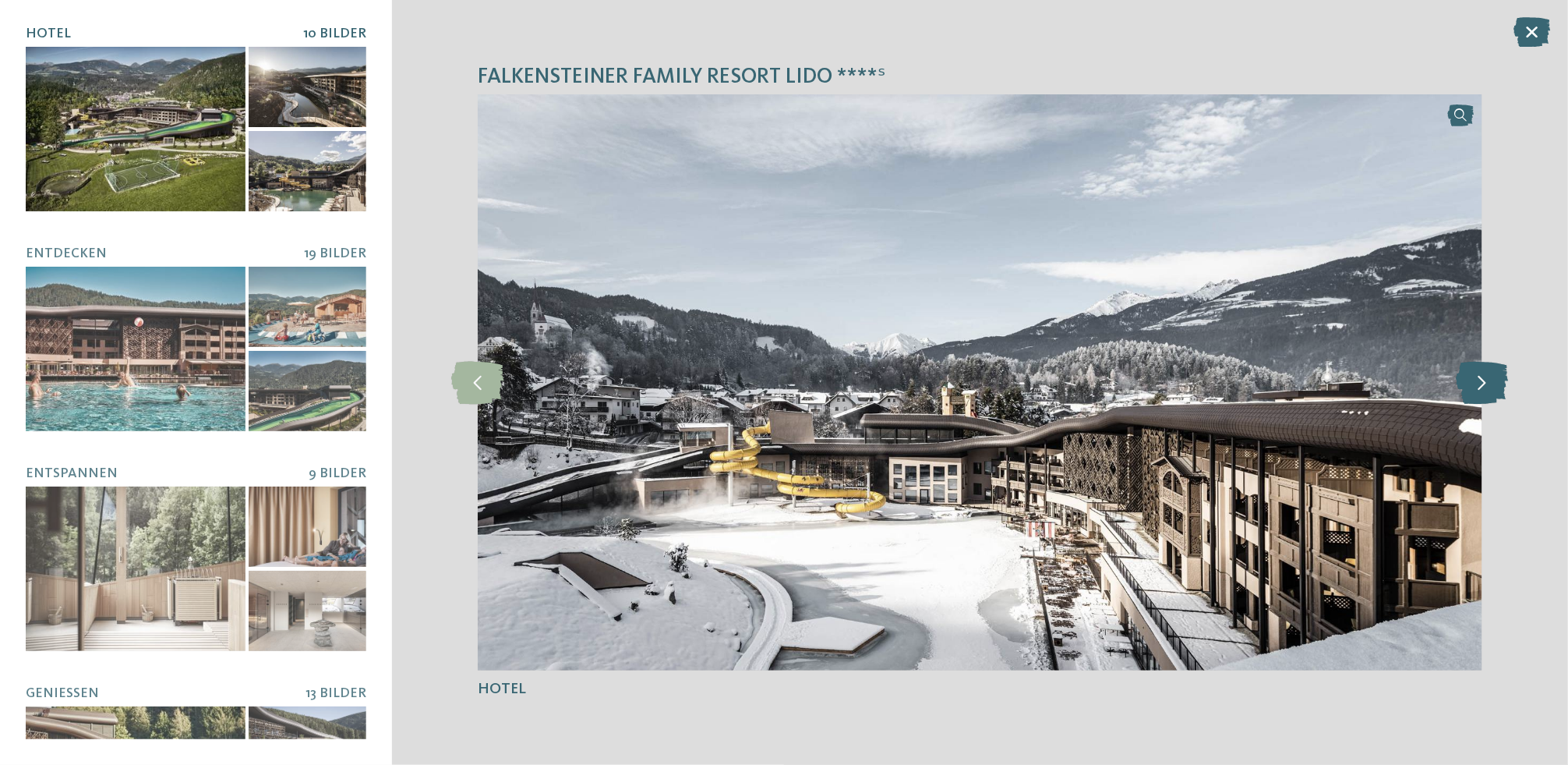
click at [1493, 397] on icon at bounding box center [1481, 382] width 52 height 43
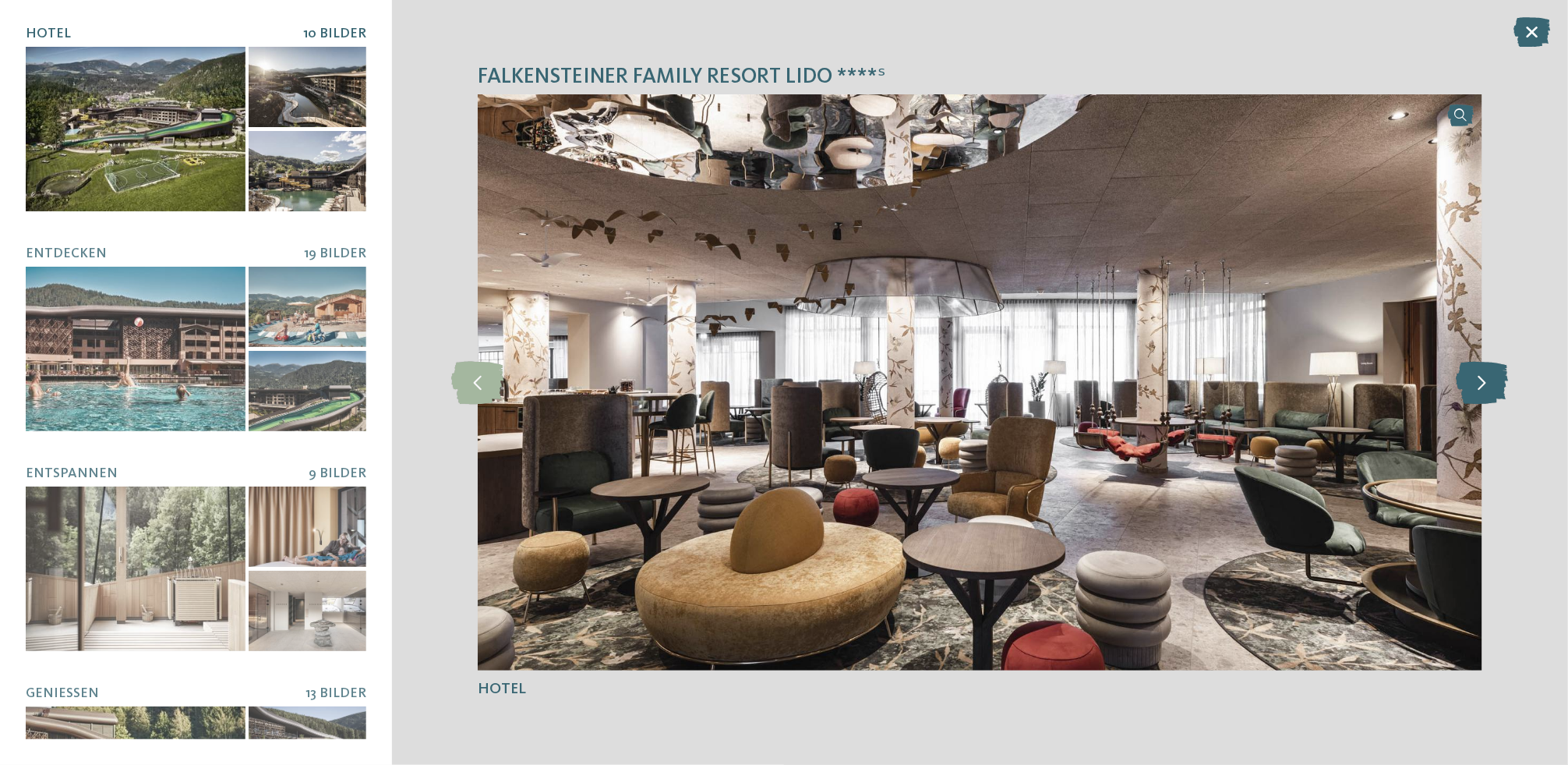
click at [1493, 397] on icon at bounding box center [1481, 382] width 52 height 43
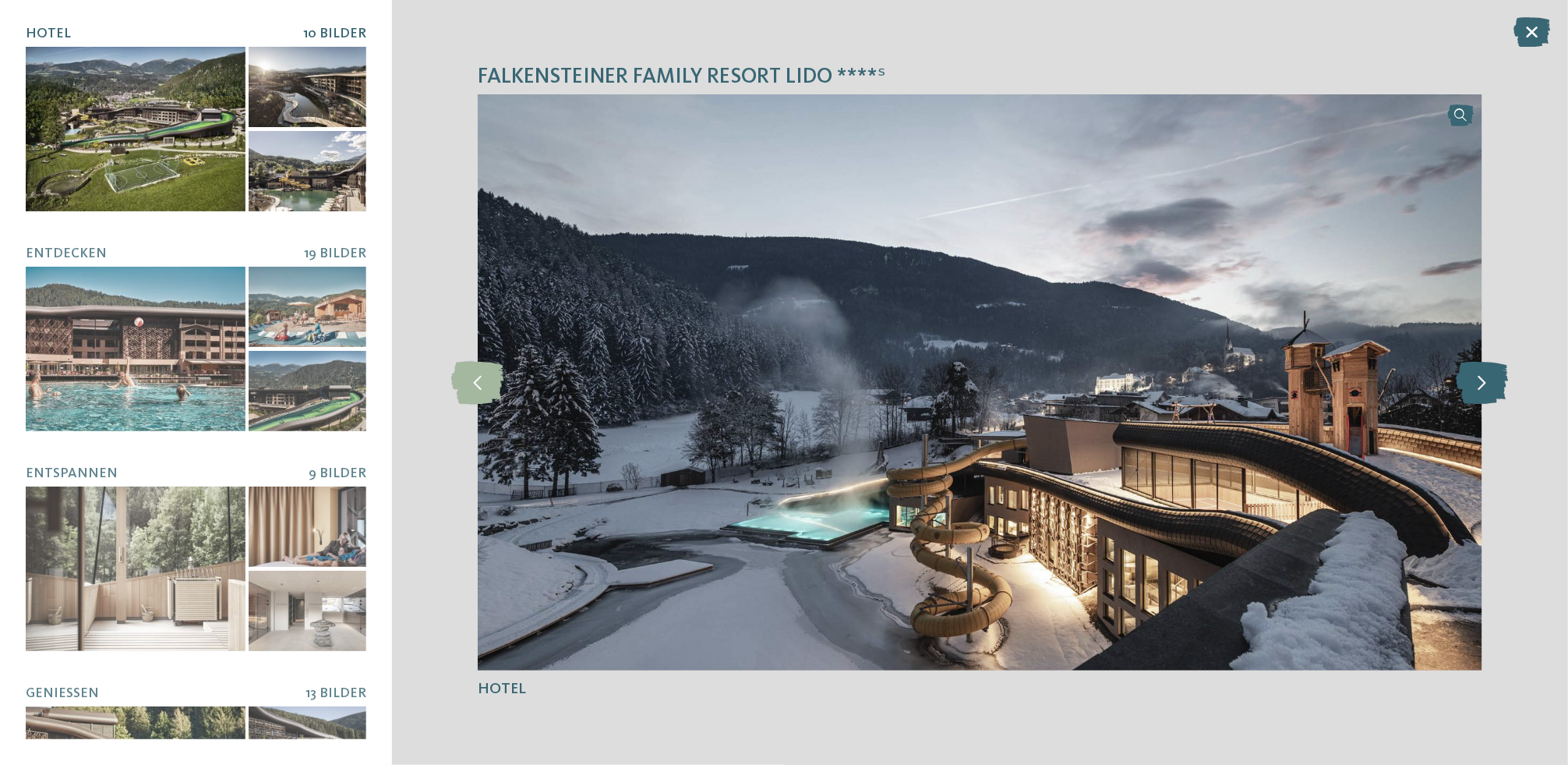
click at [1493, 397] on icon at bounding box center [1481, 382] width 52 height 43
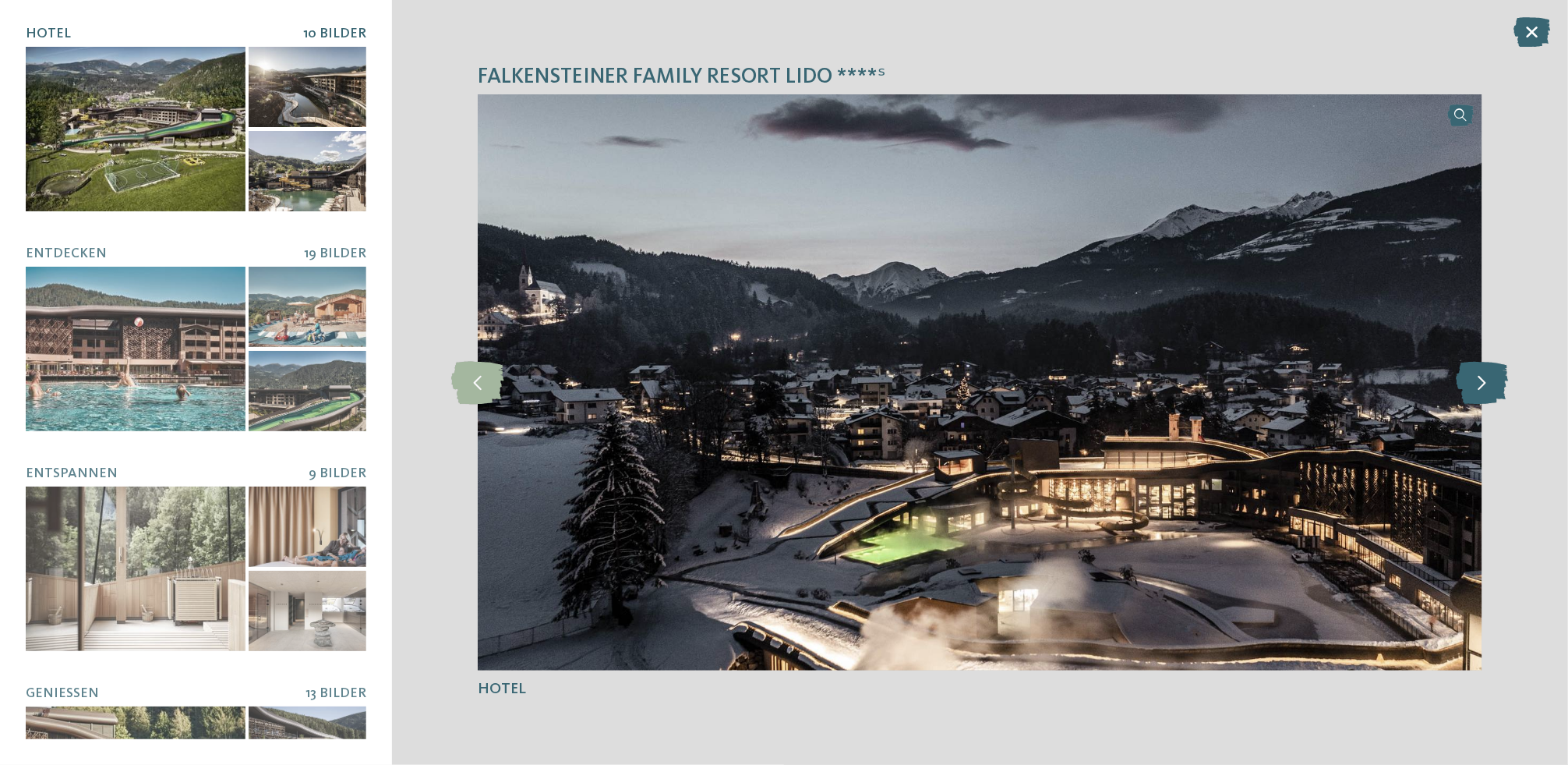
click at [1493, 397] on icon at bounding box center [1481, 382] width 52 height 43
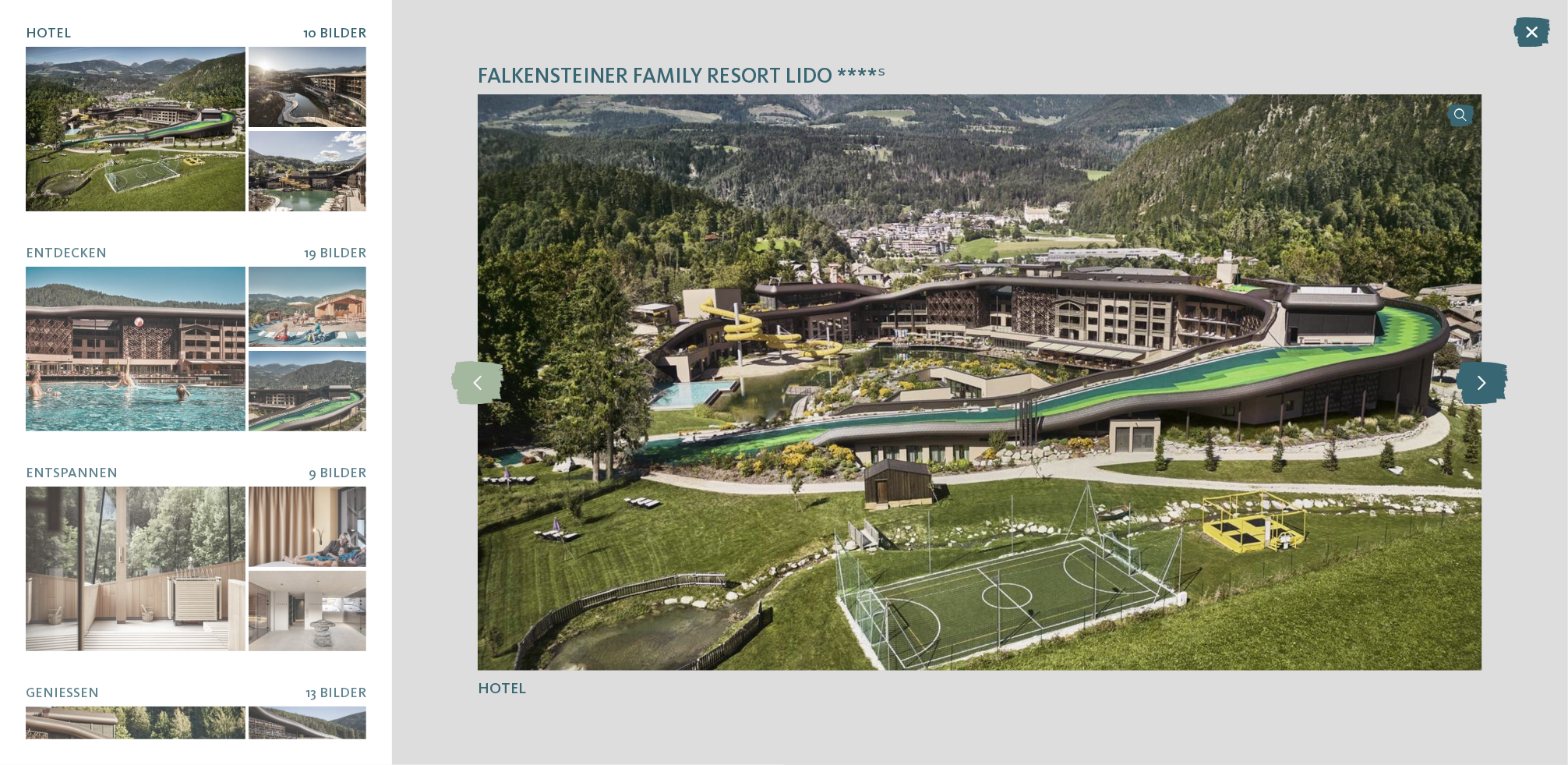
click at [1493, 397] on icon at bounding box center [1481, 382] width 52 height 43
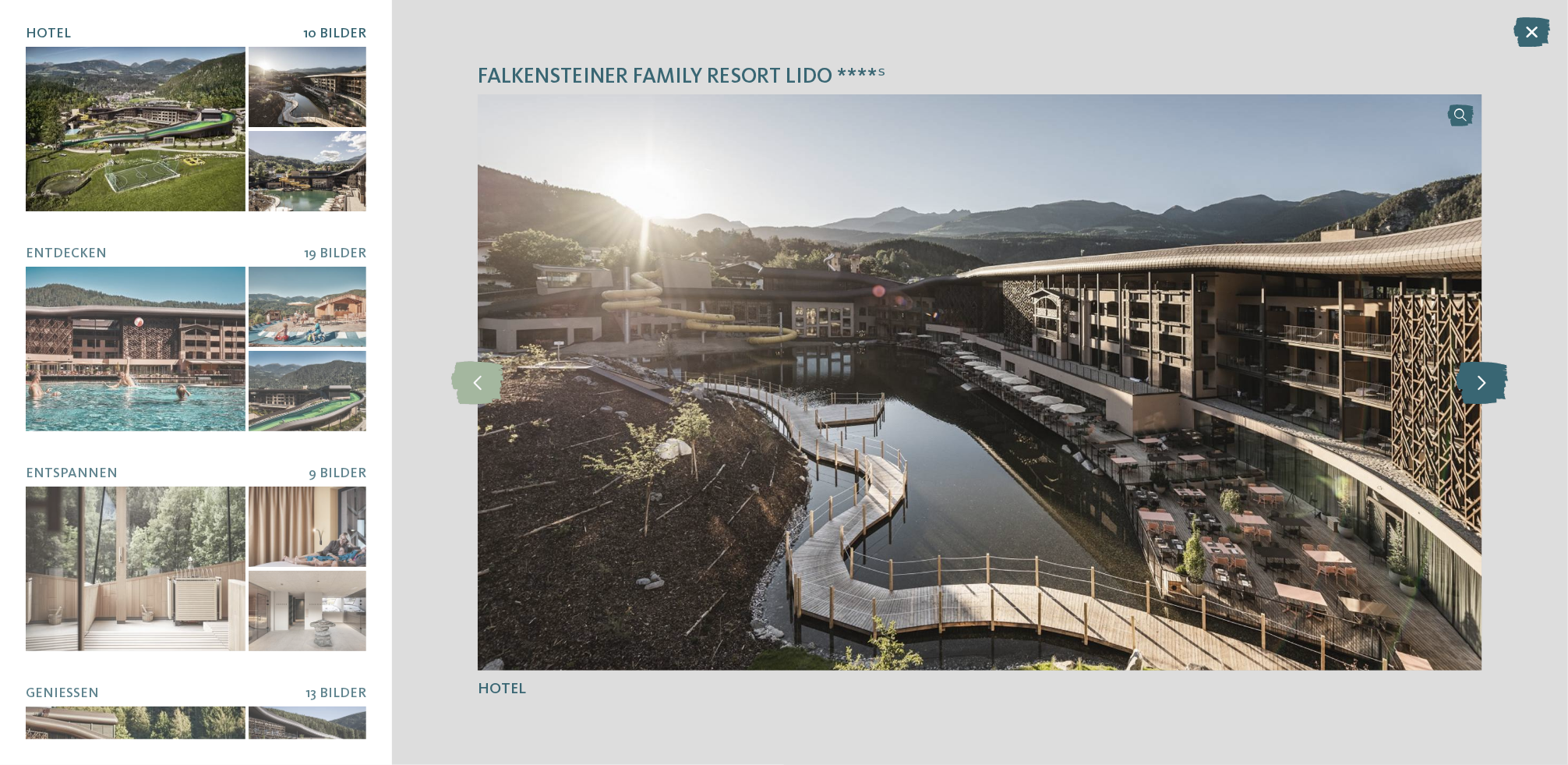
click at [1493, 397] on icon at bounding box center [1481, 382] width 52 height 43
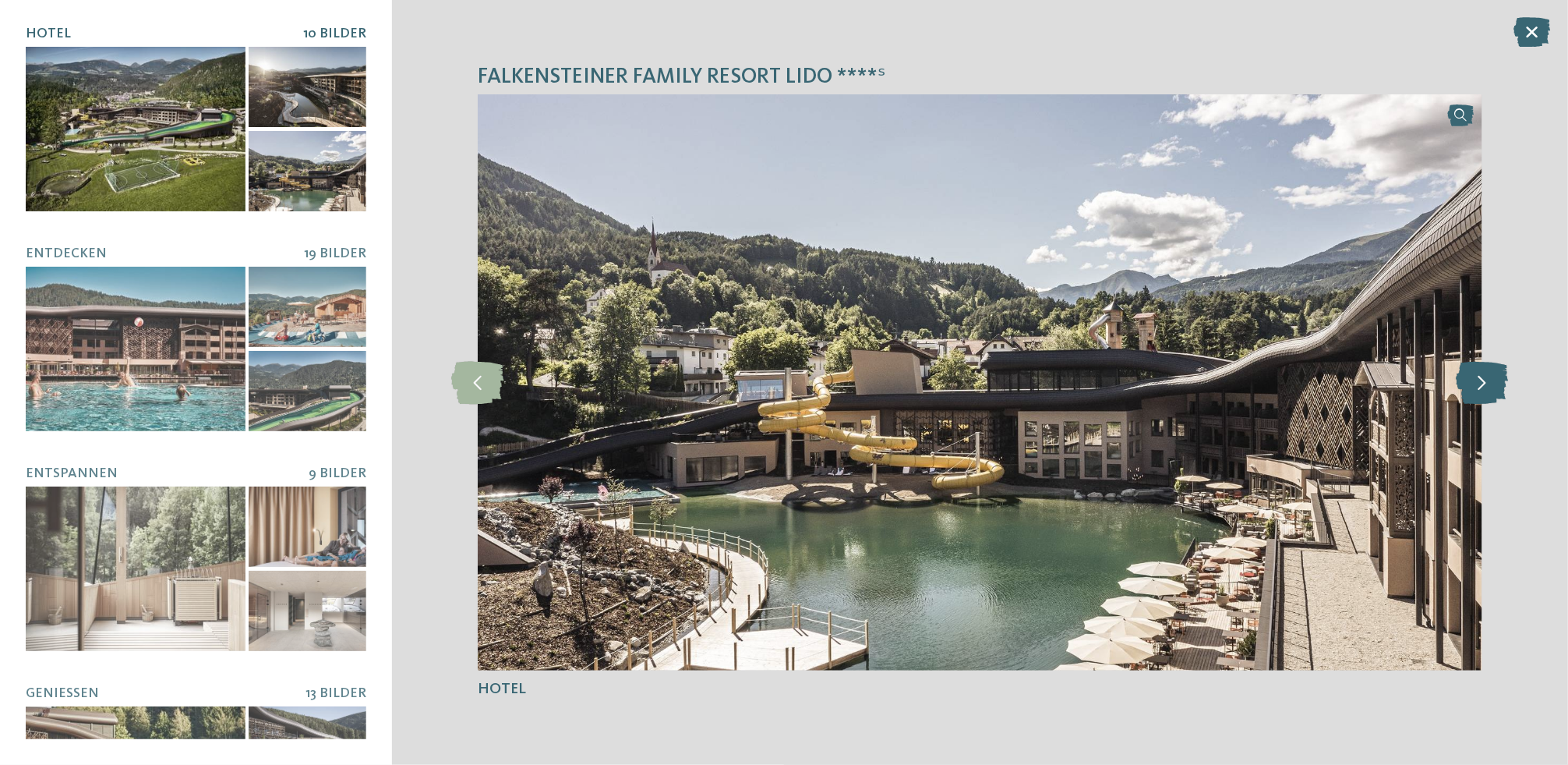
click at [1493, 397] on icon at bounding box center [1481, 382] width 52 height 43
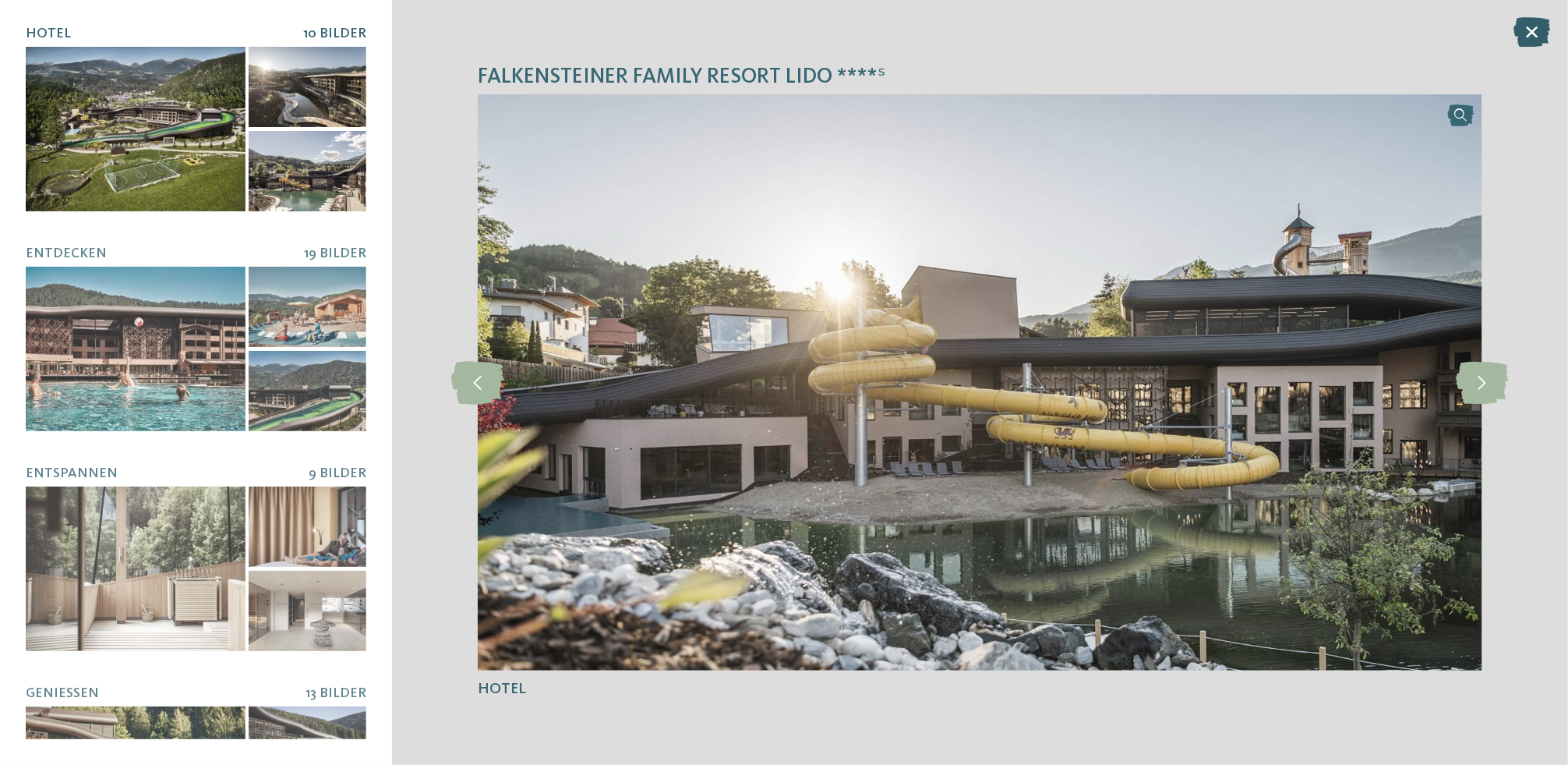
click at [1538, 23] on icon at bounding box center [1533, 32] width 36 height 30
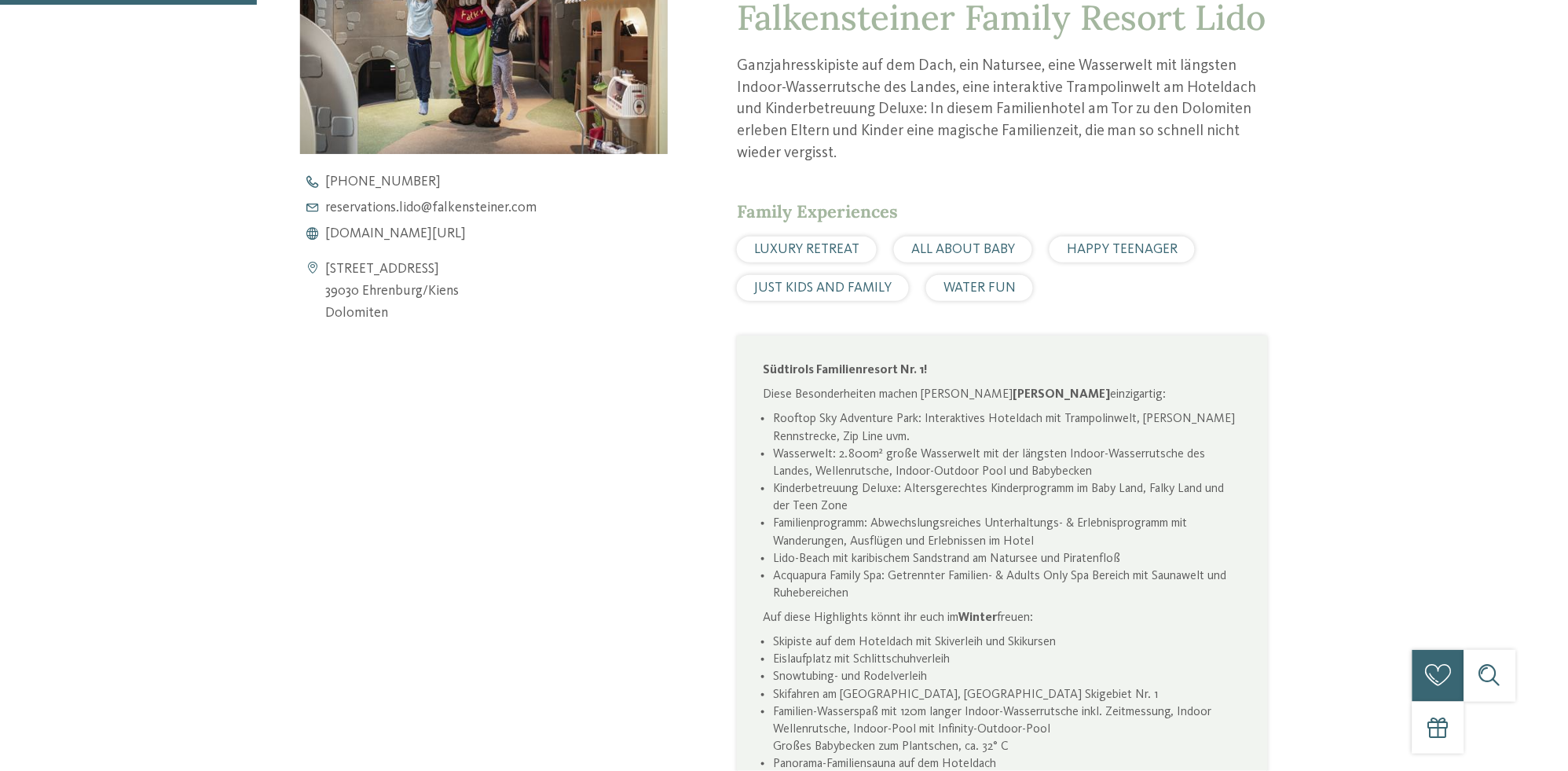
scroll to position [165, 0]
